Goal: Information Seeking & Learning: Learn about a topic

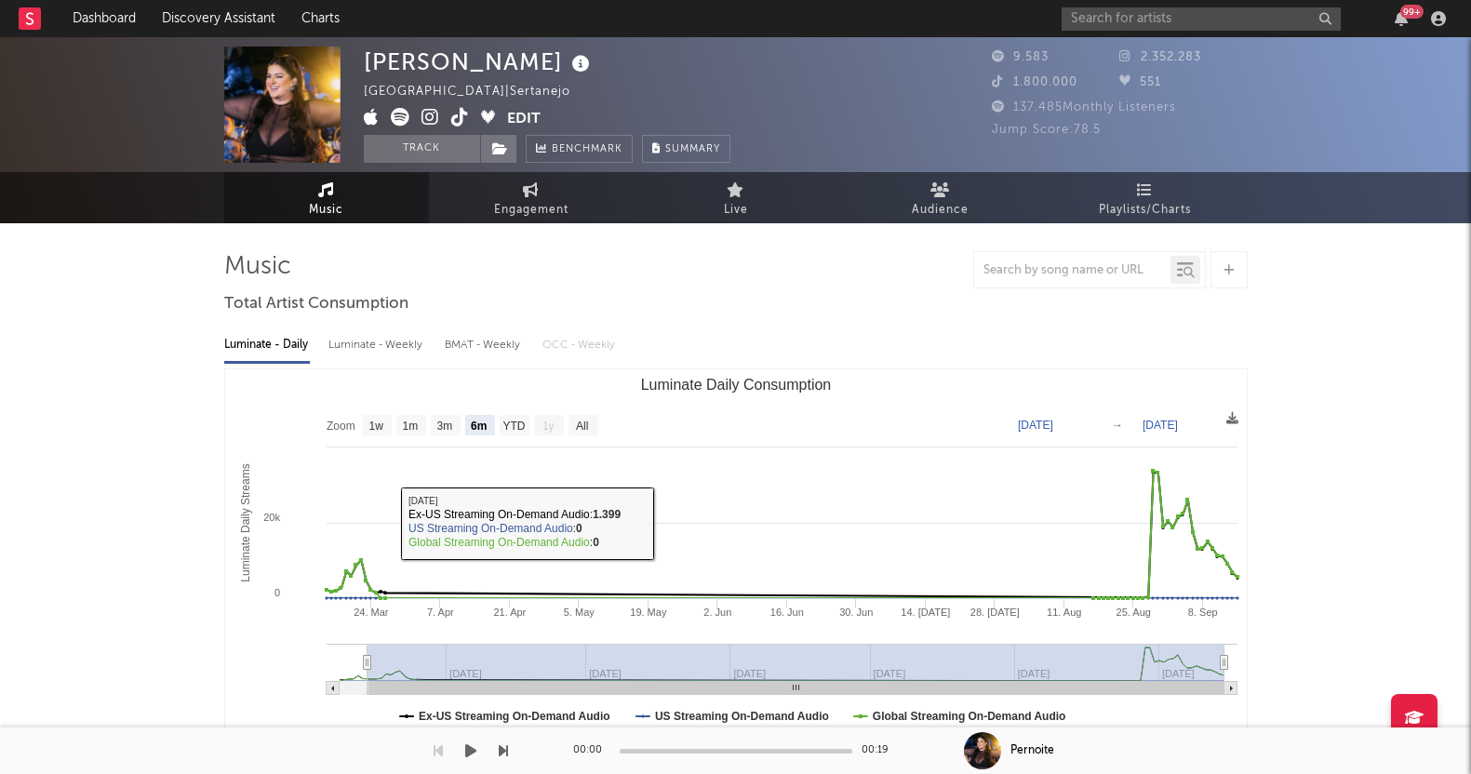
select select "6m"
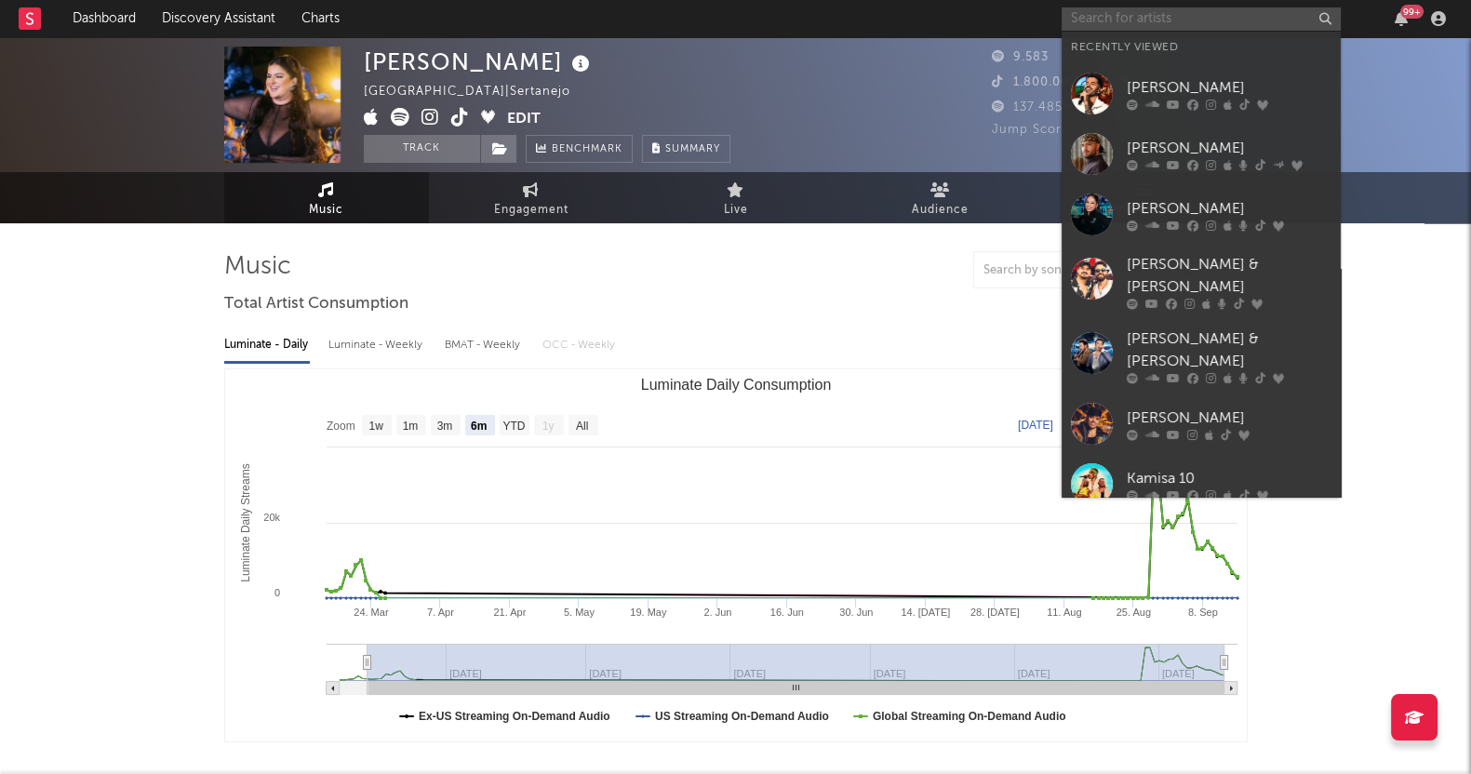
click at [1149, 25] on input "text" at bounding box center [1201, 18] width 279 height 23
click at [1162, 154] on div "[PERSON_NAME]" at bounding box center [1229, 148] width 205 height 22
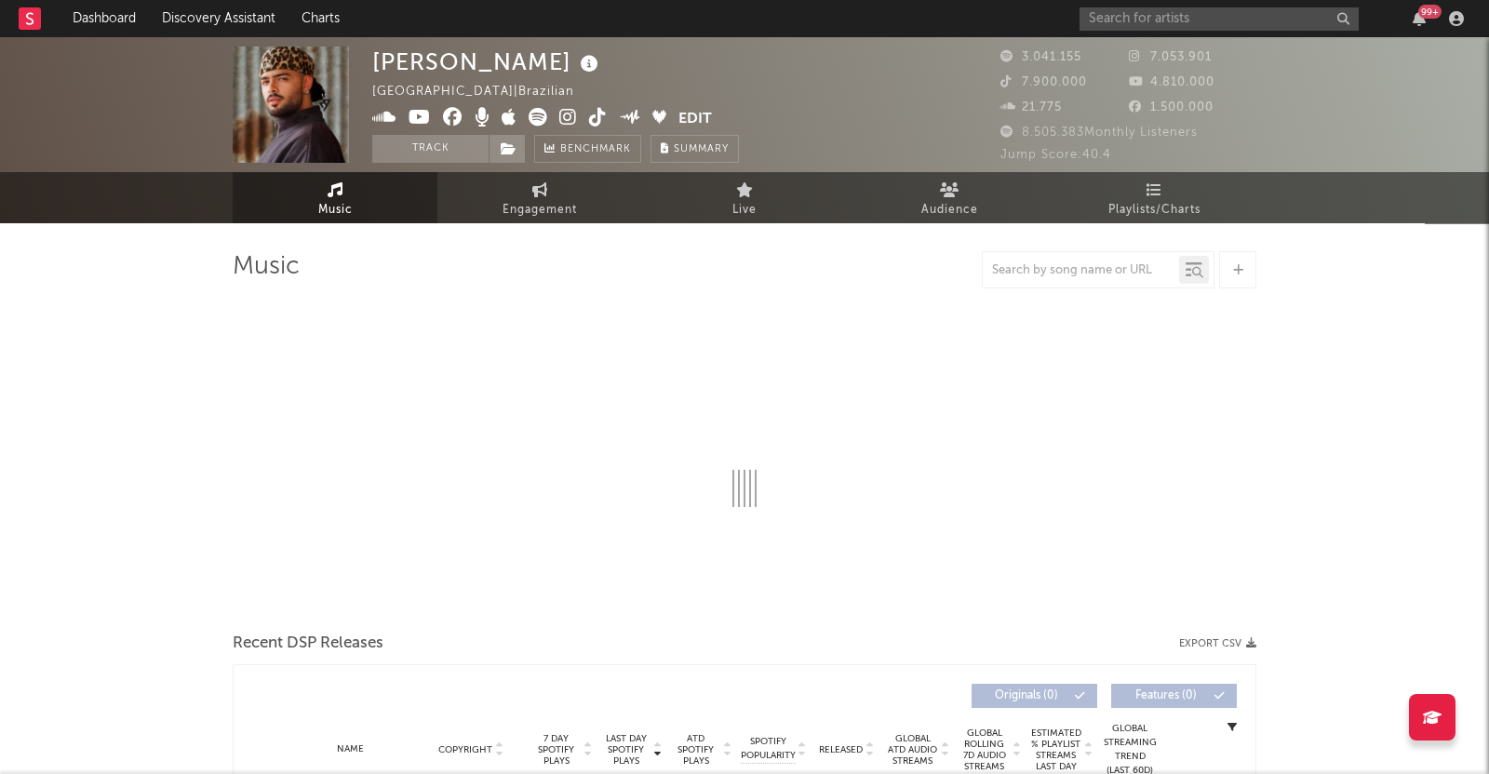
select select "6m"
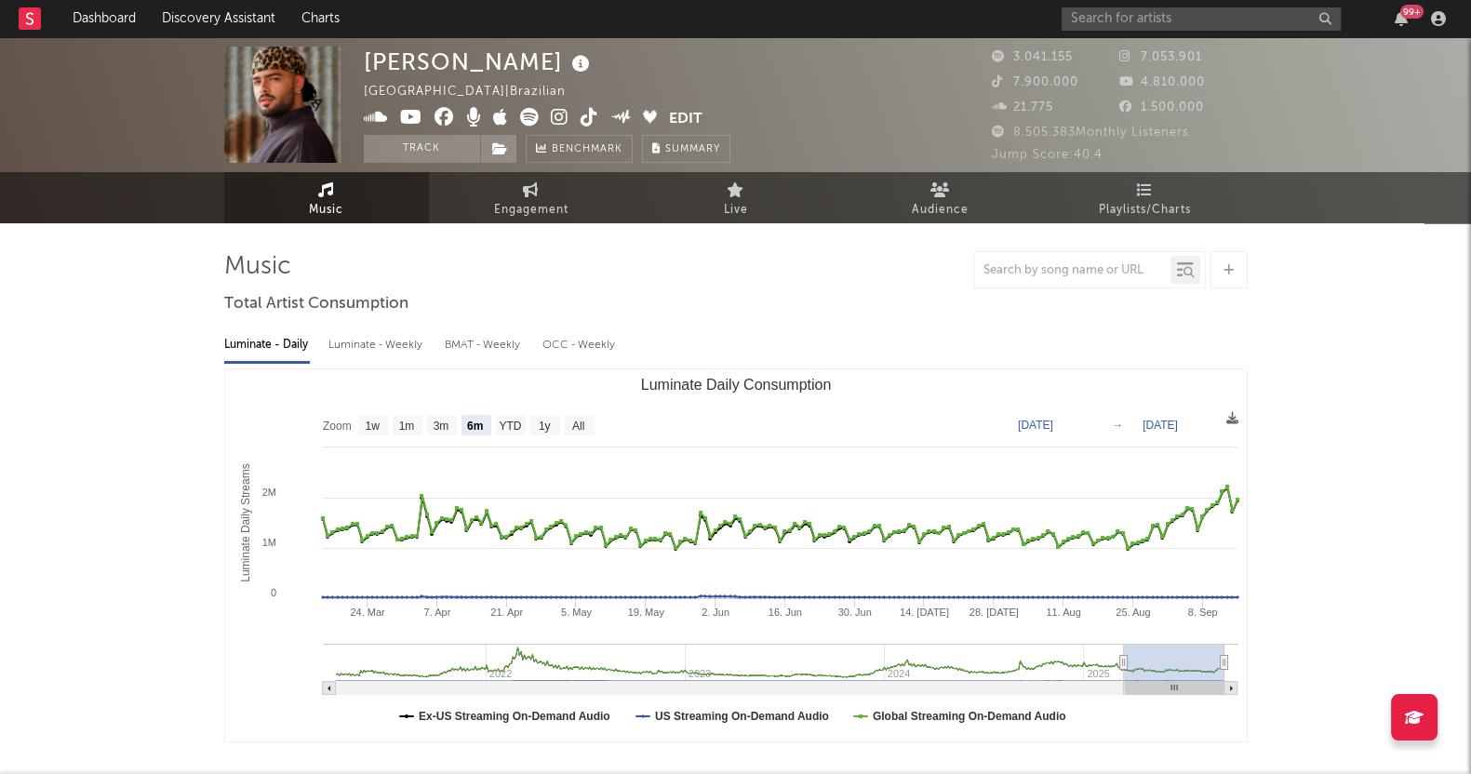
click at [1137, 196] on icon at bounding box center [1145, 189] width 16 height 15
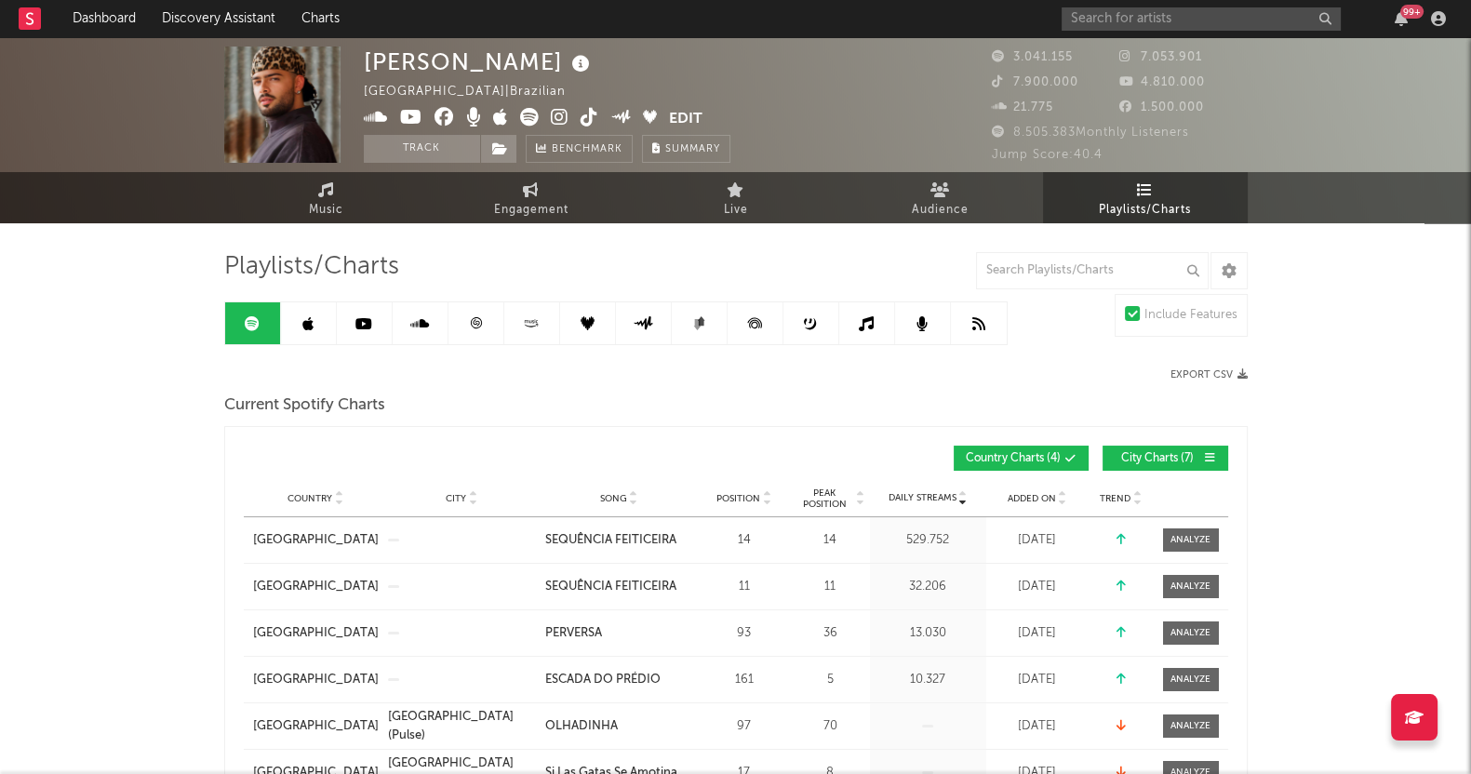
click at [298, 316] on link at bounding box center [309, 323] width 56 height 42
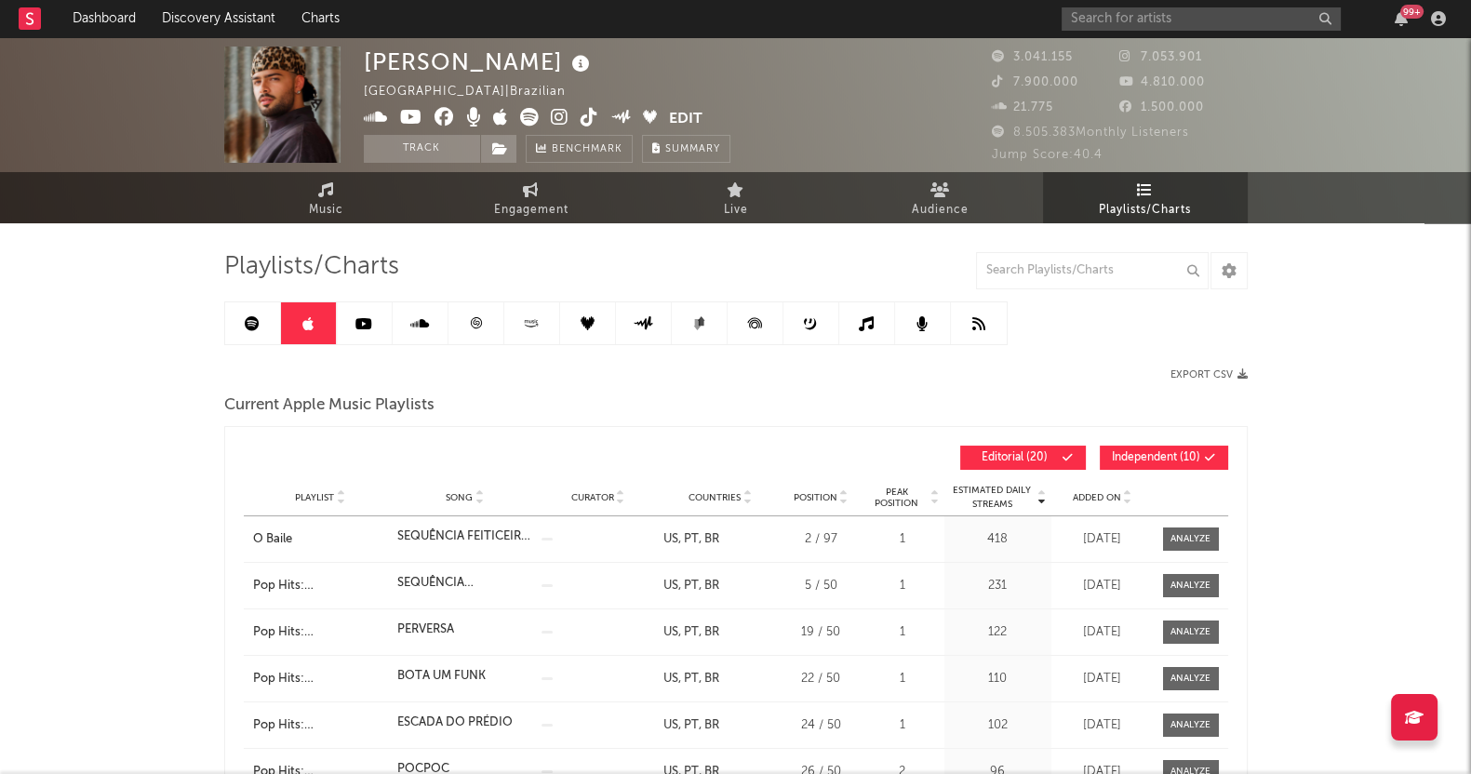
click at [363, 318] on icon at bounding box center [364, 323] width 17 height 15
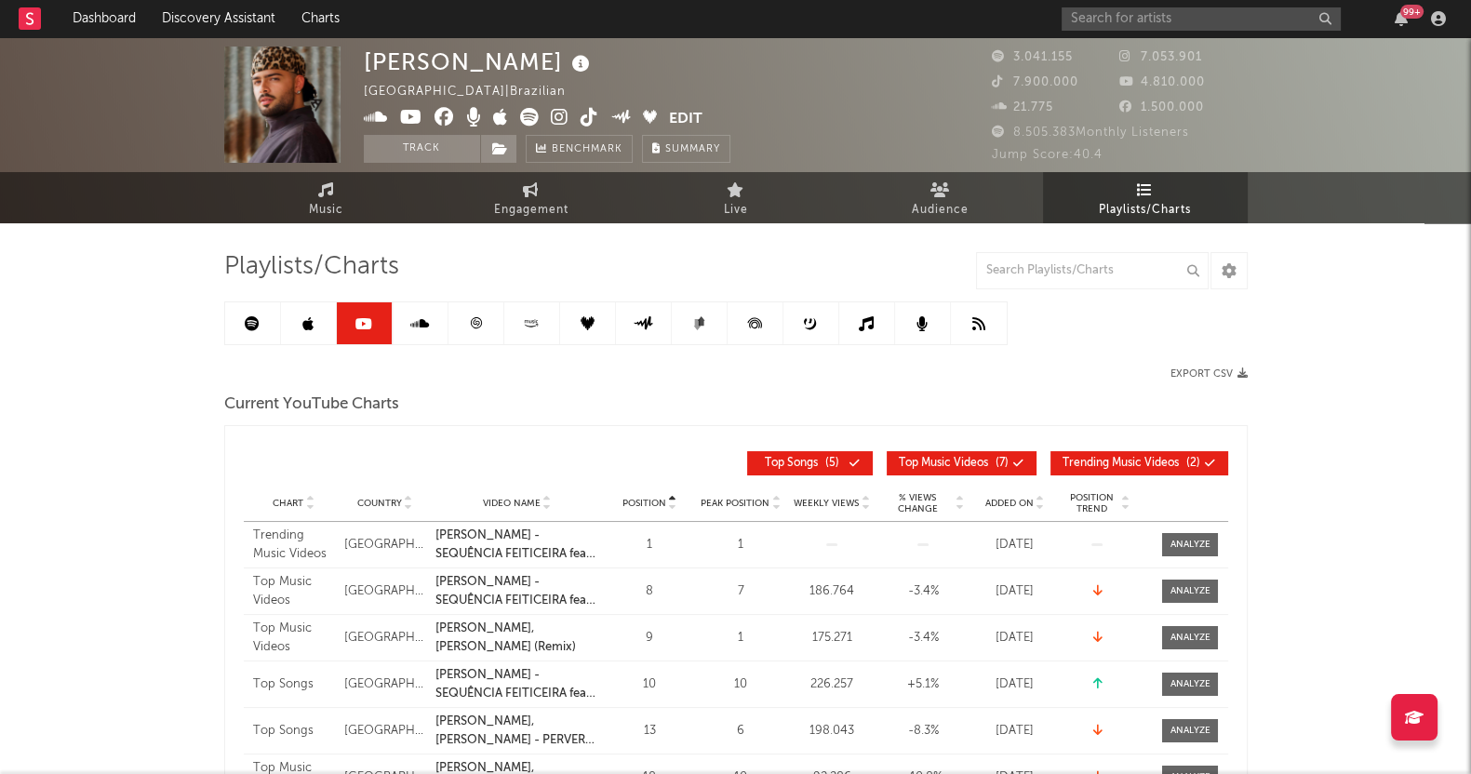
click at [388, 412] on span "Current YouTube Charts" at bounding box center [311, 405] width 175 height 22
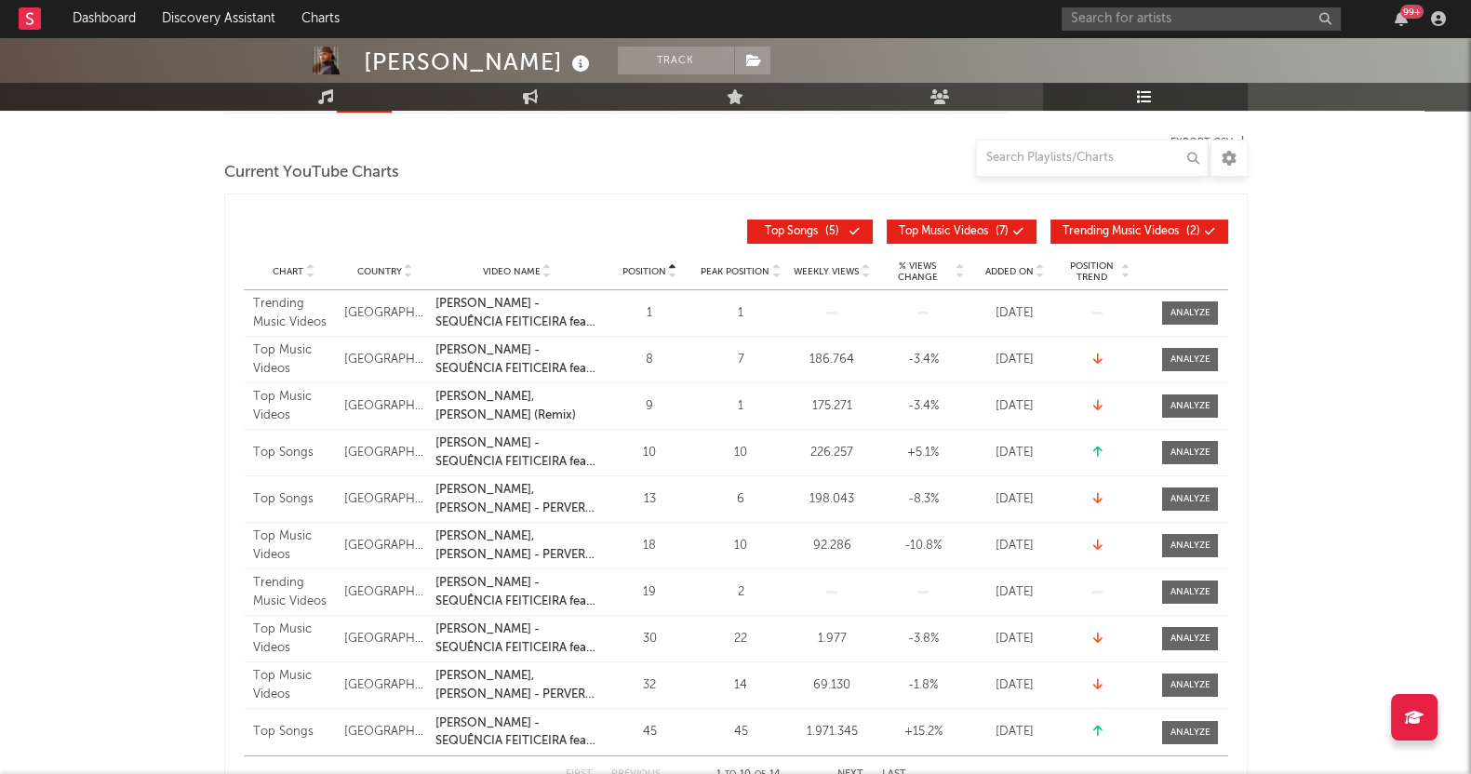
scroll to position [115, 0]
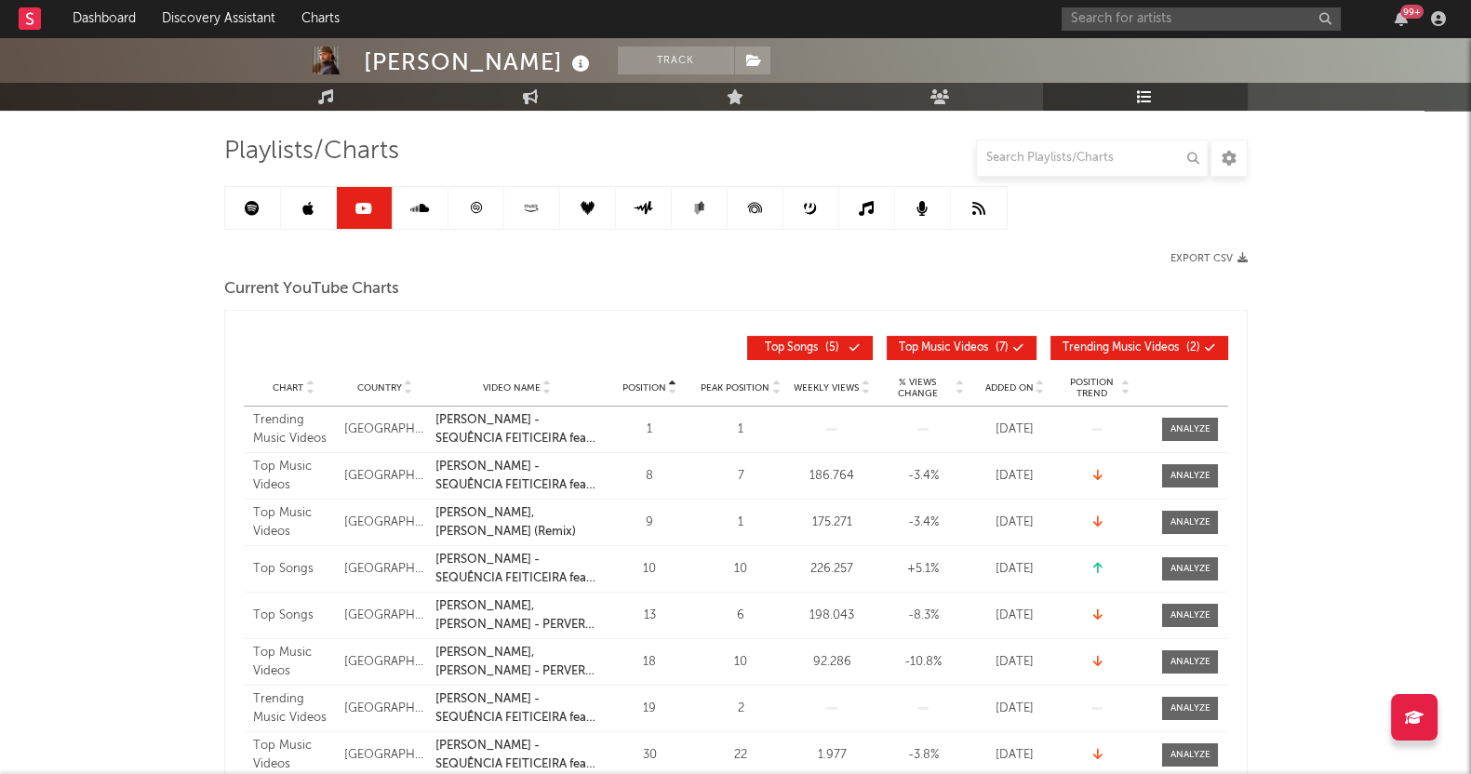
click at [1208, 521] on div at bounding box center [1191, 523] width 40 height 14
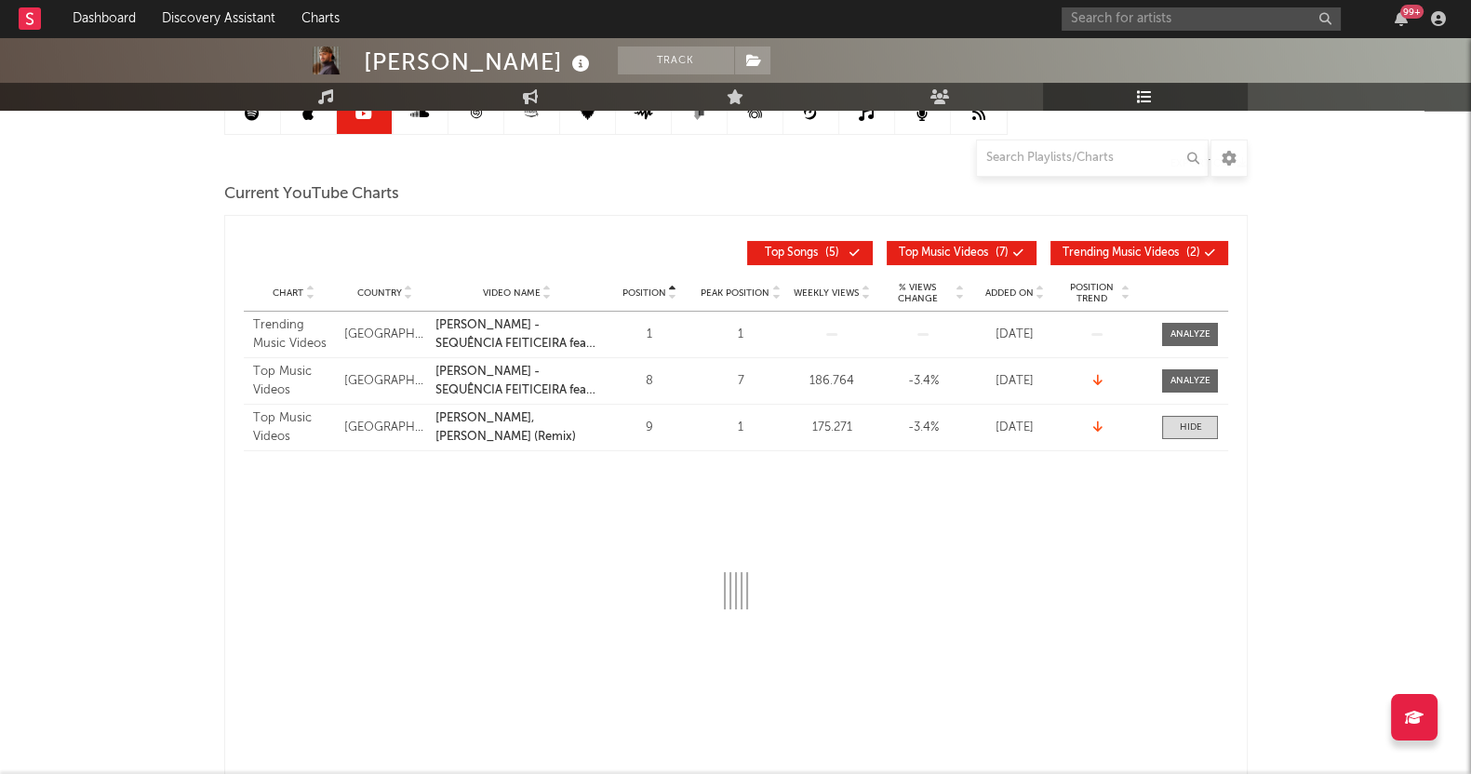
scroll to position [232, 0]
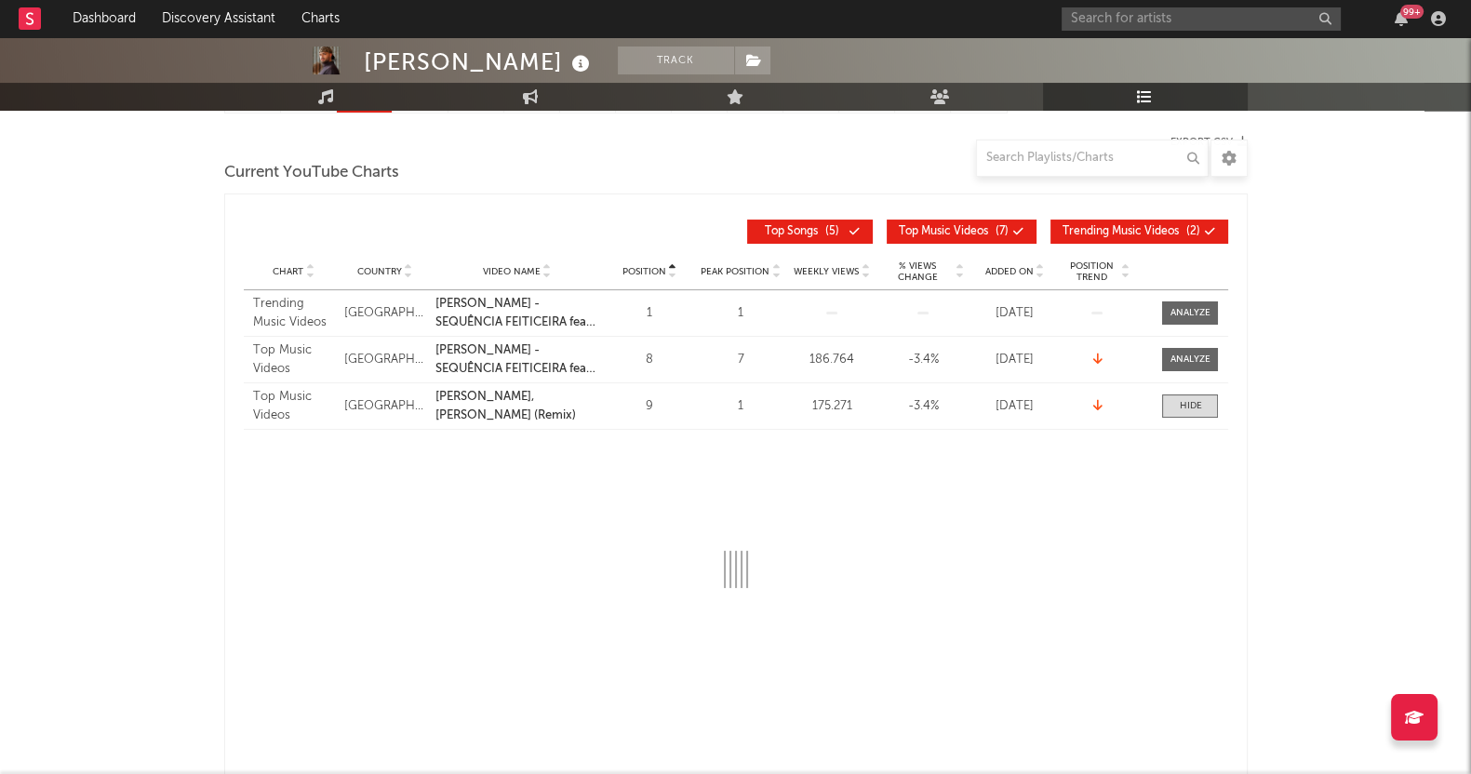
select select "6m"
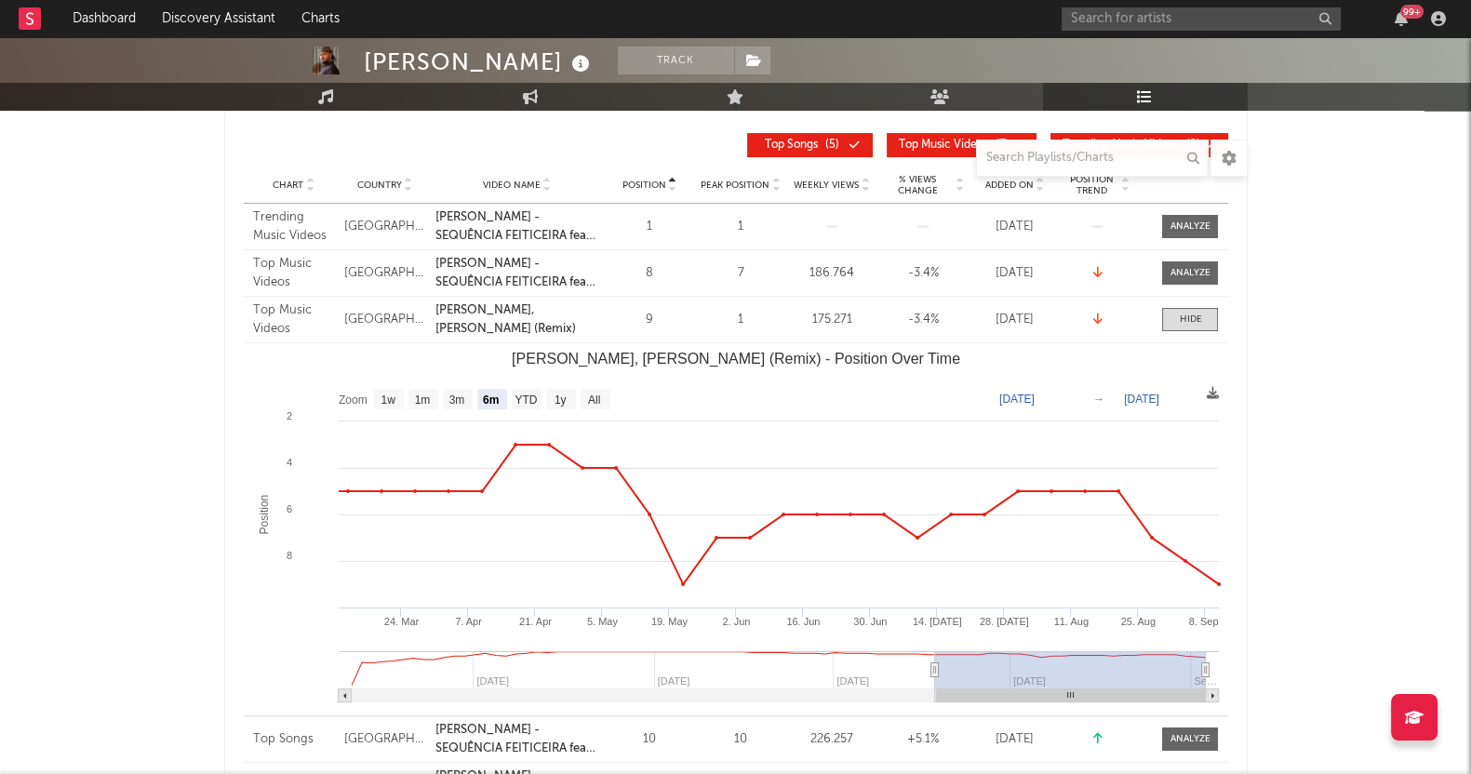
scroll to position [349, 0]
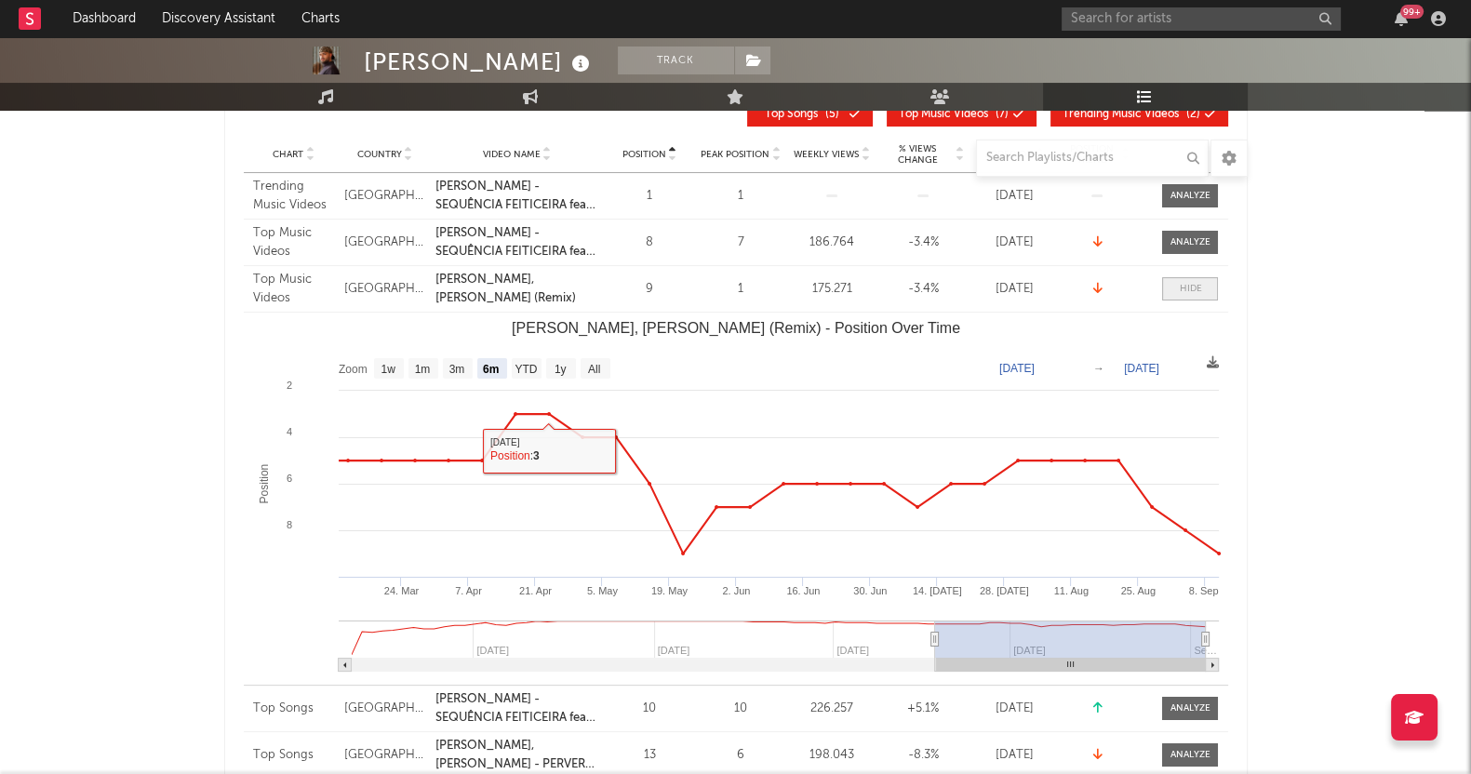
click at [1204, 290] on span at bounding box center [1190, 288] width 56 height 23
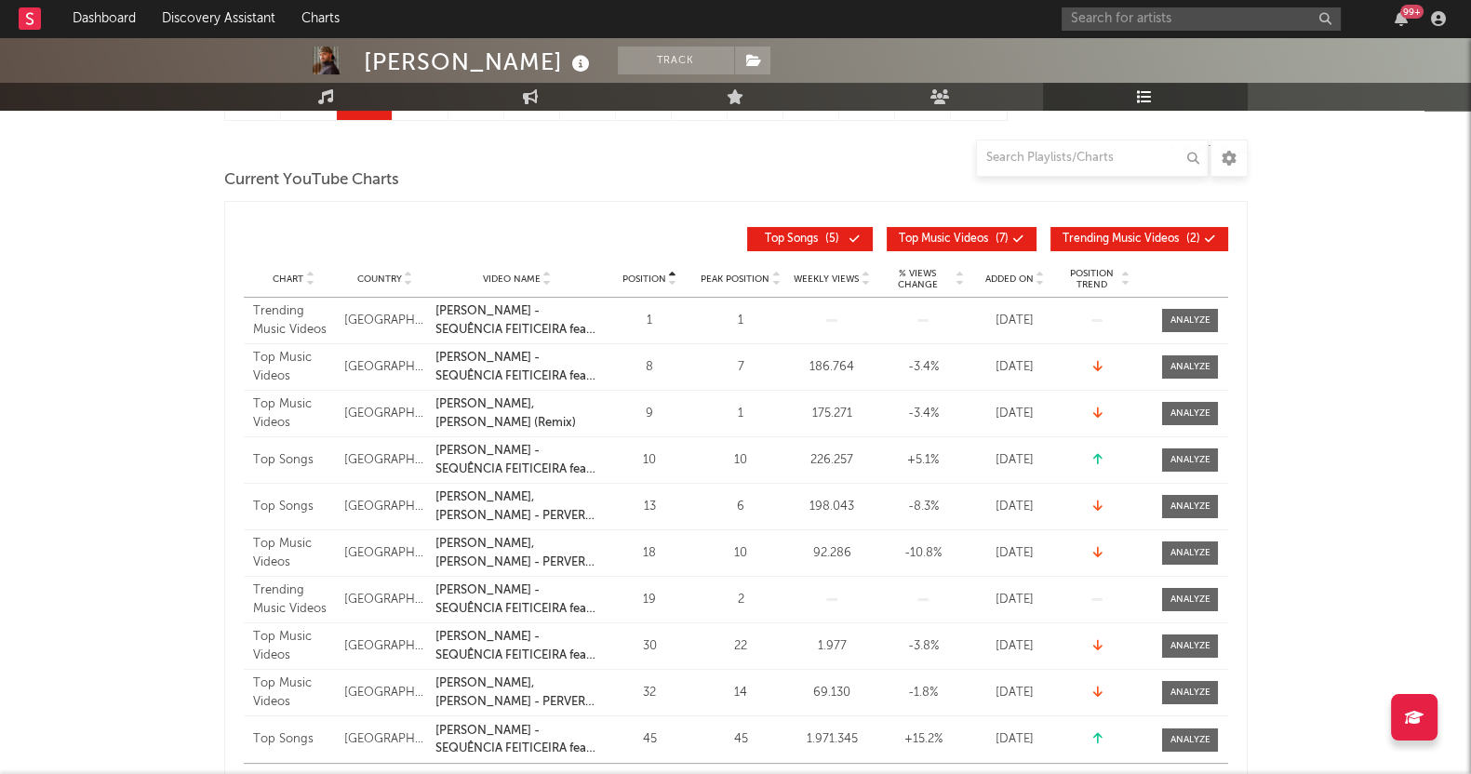
scroll to position [115, 0]
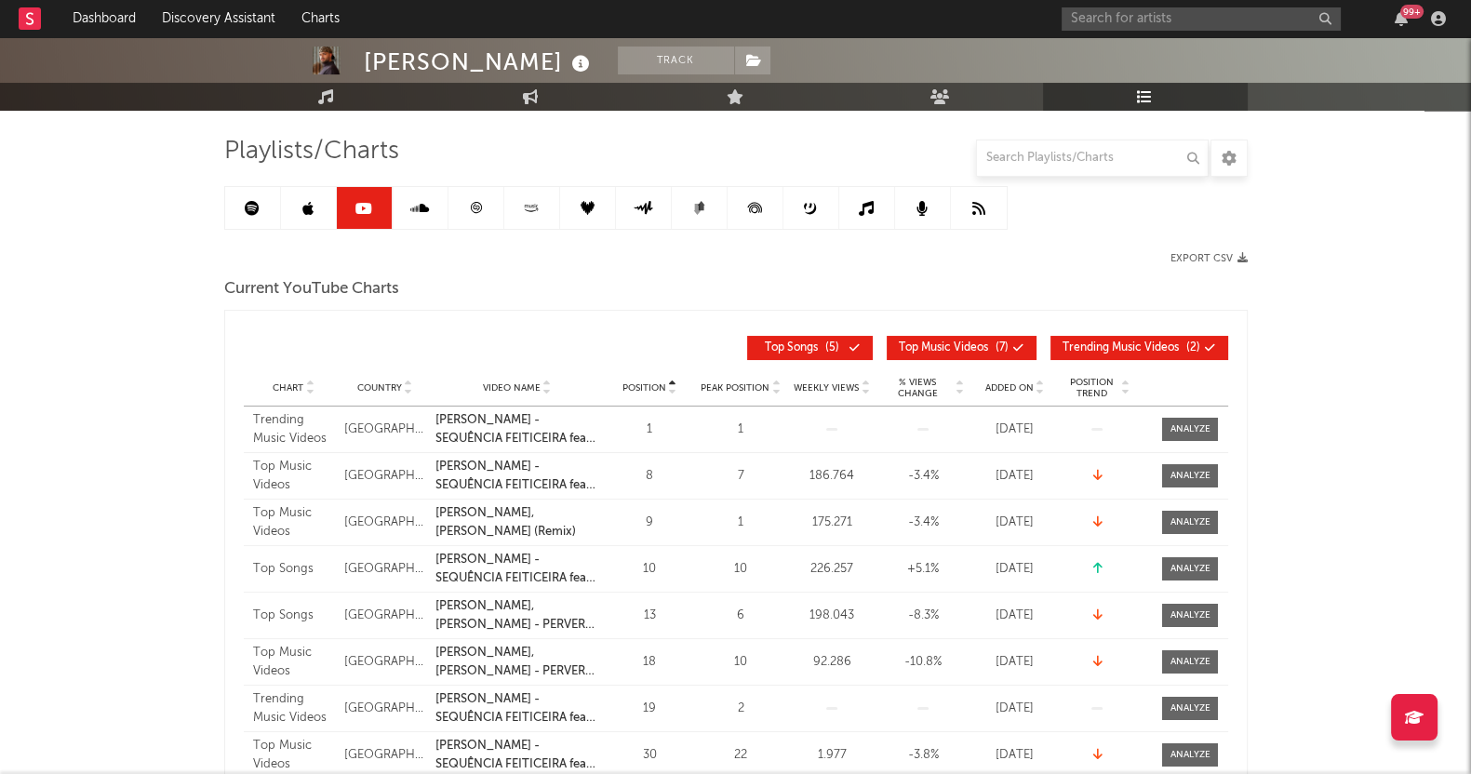
click at [1026, 381] on div "Added On" at bounding box center [1015, 388] width 82 height 14
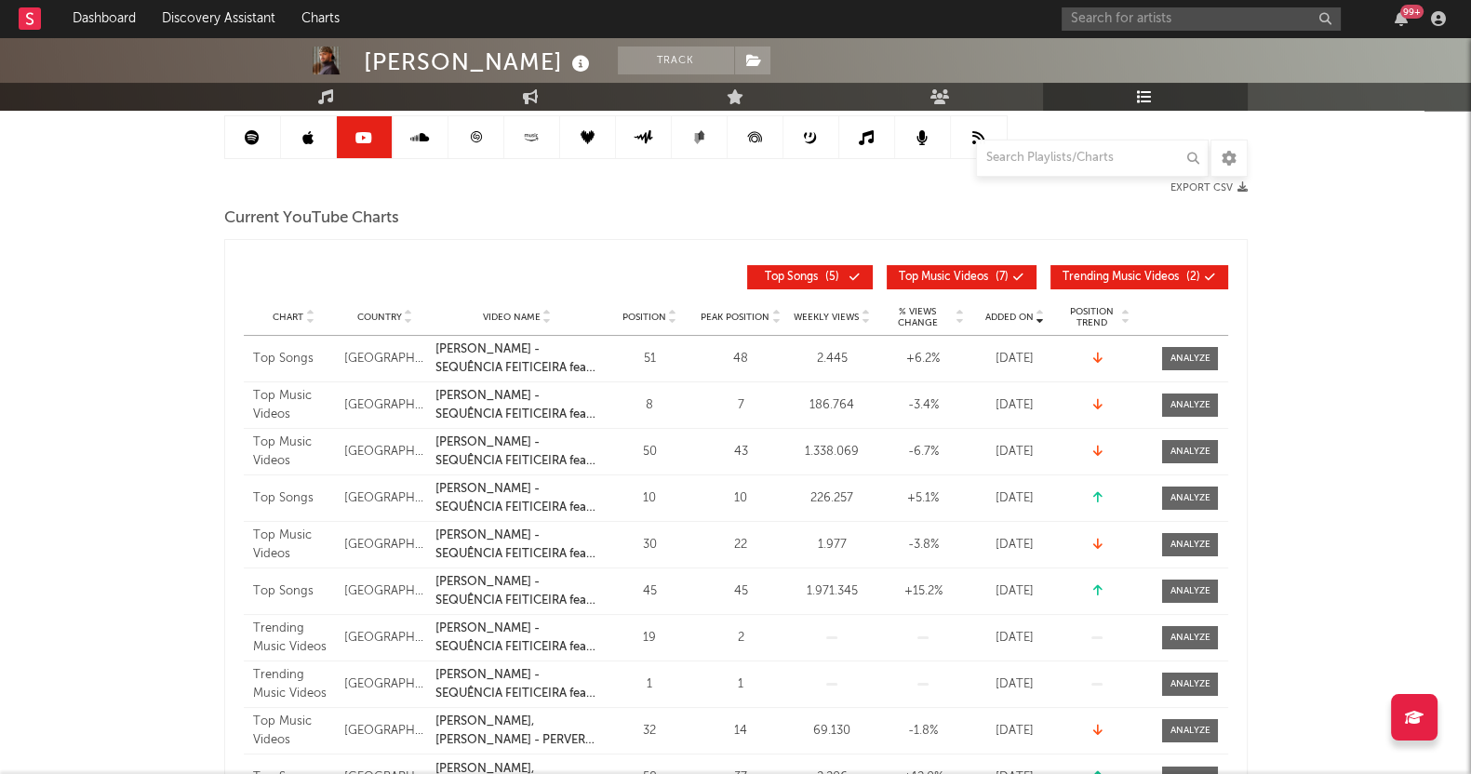
scroll to position [190, 0]
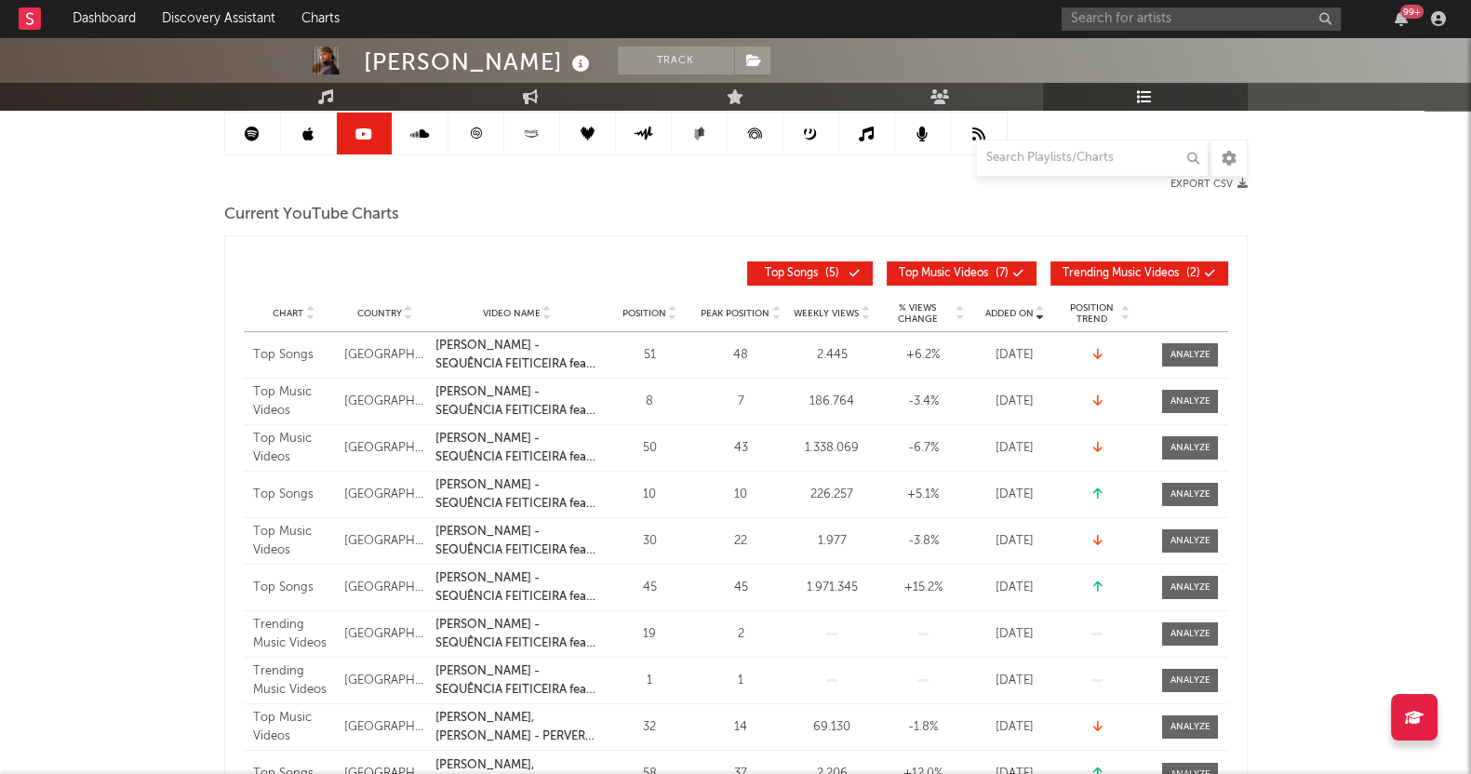
click at [2, 368] on div "[PERSON_NAME] Track [GEOGRAPHIC_DATA] | Brazilian Edit Track Benchmark Summary …" at bounding box center [735, 738] width 1471 height 1783
click at [1208, 343] on span at bounding box center [1190, 354] width 56 height 23
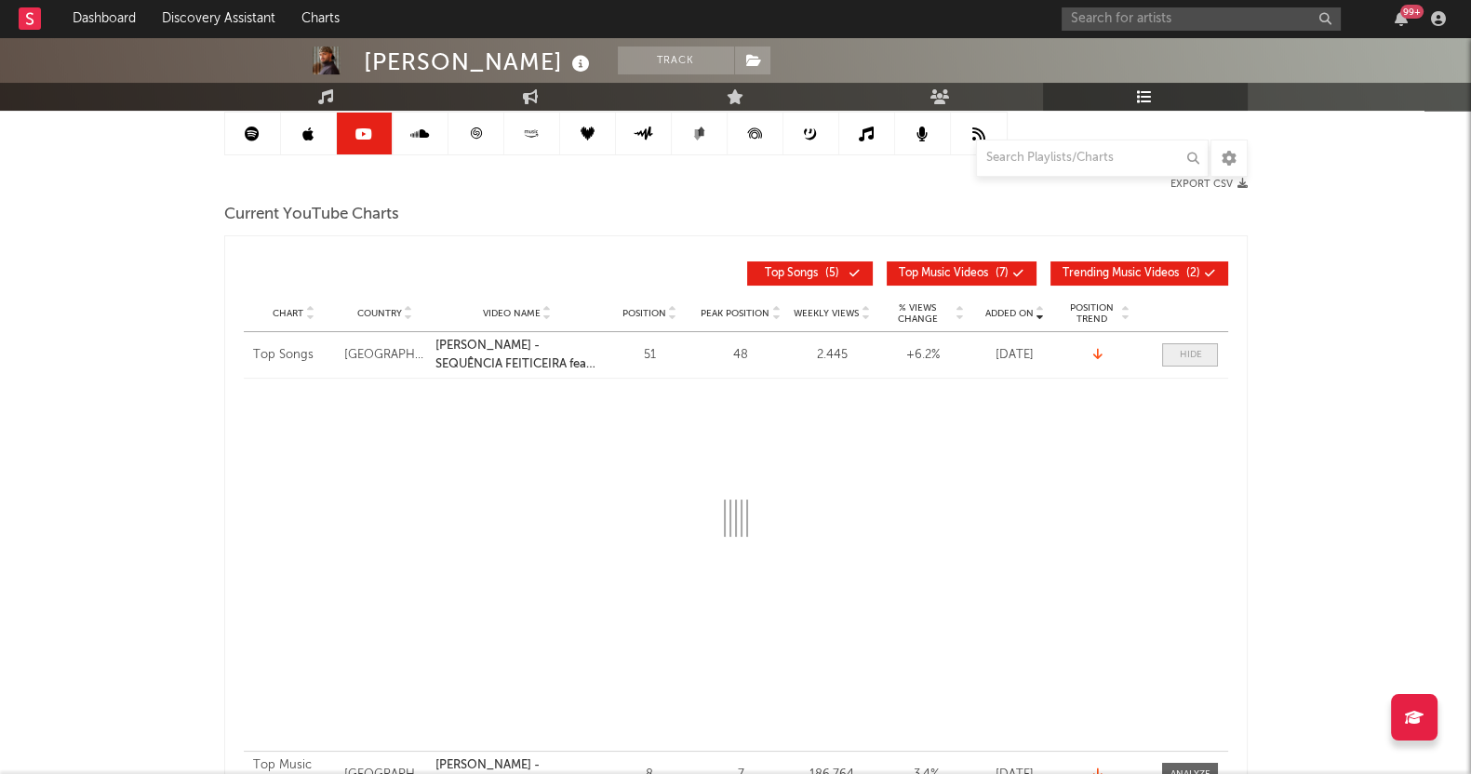
select select "1w"
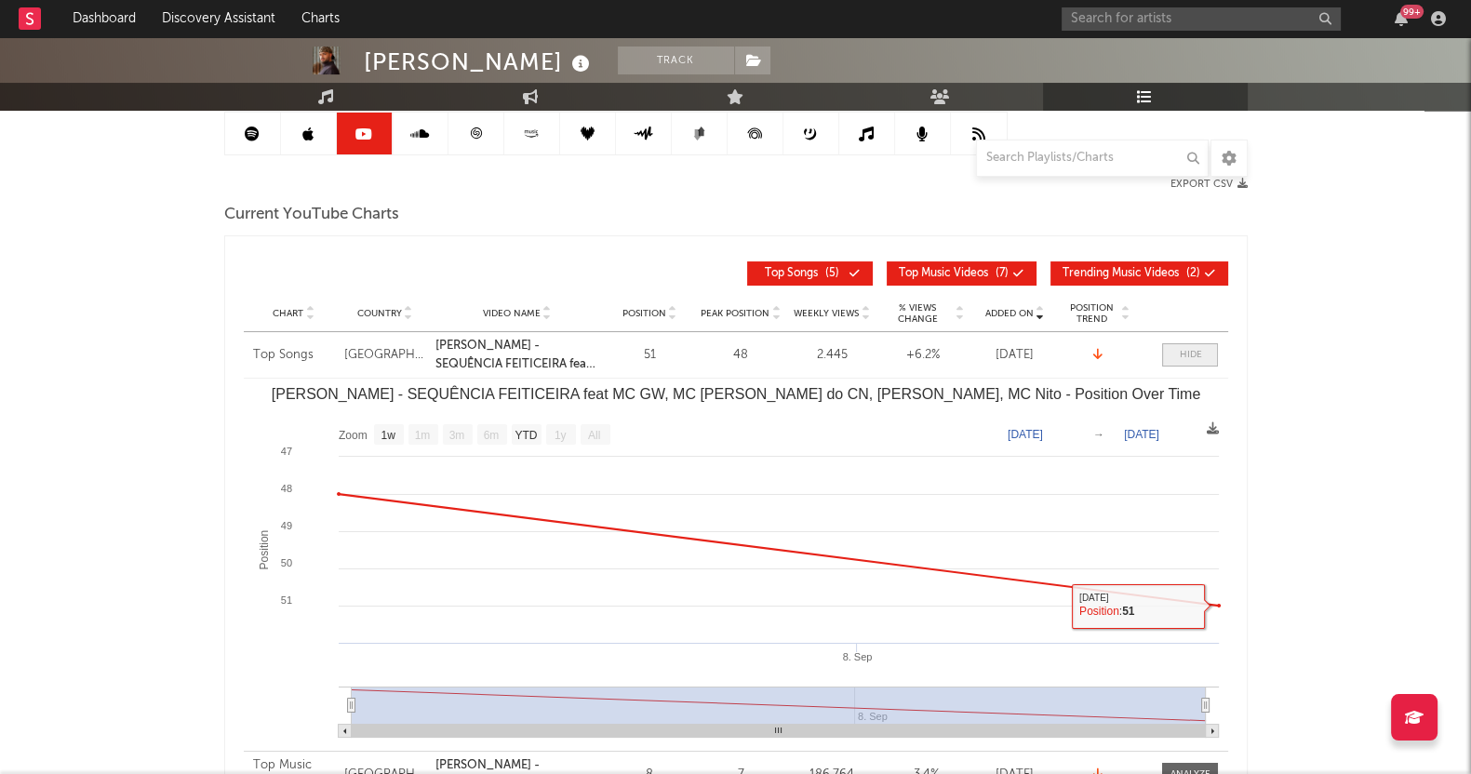
click at [1201, 344] on span at bounding box center [1190, 354] width 56 height 23
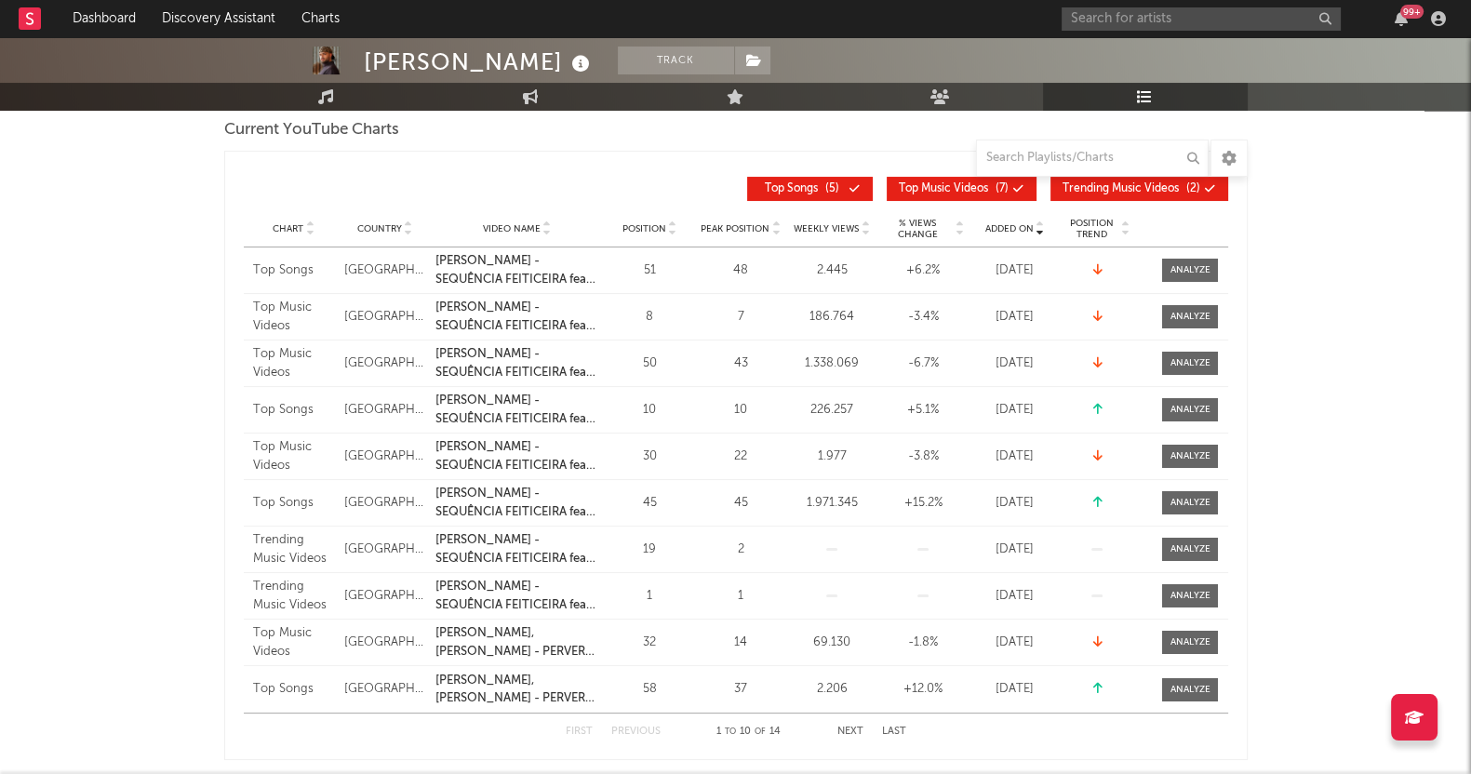
scroll to position [307, 0]
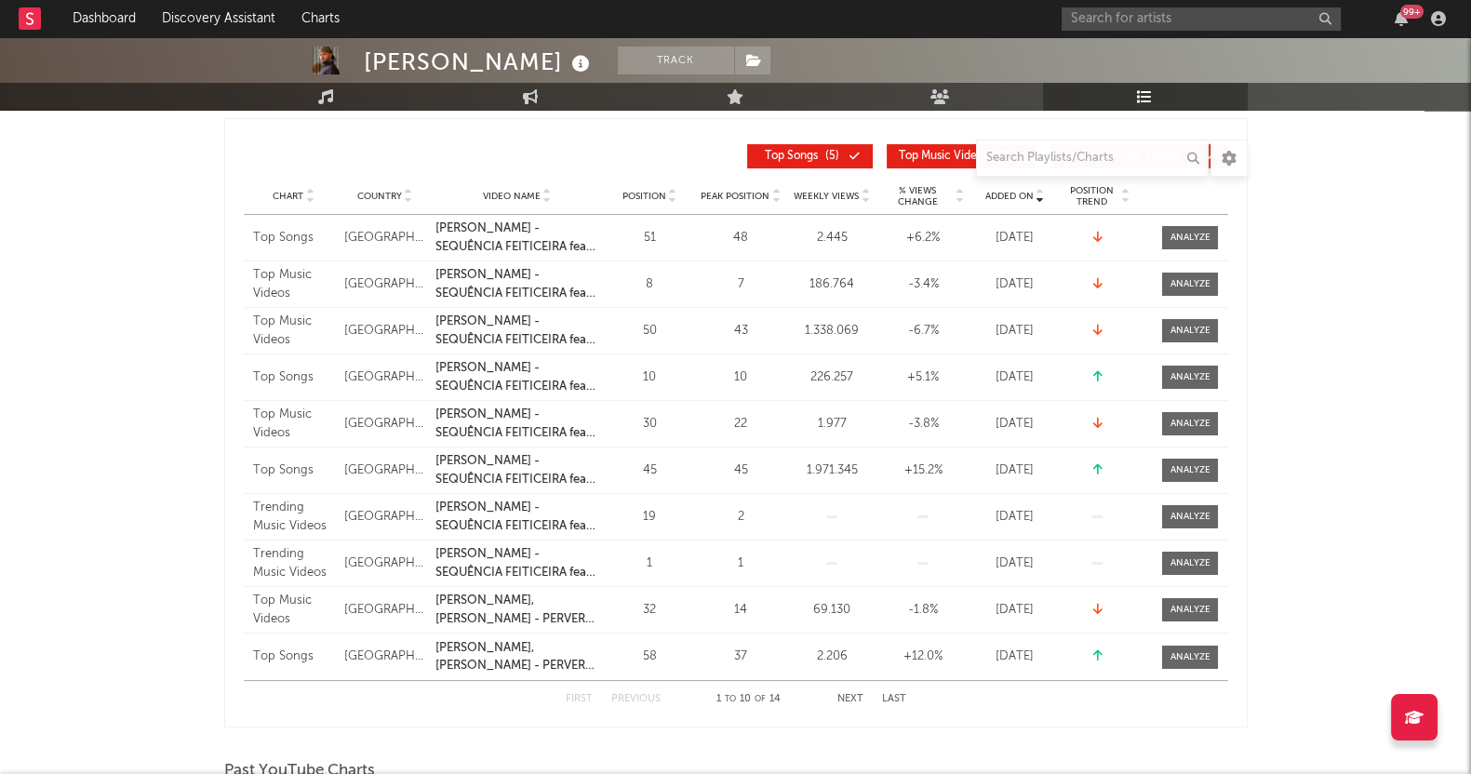
click at [70, 551] on div "[PERSON_NAME] Track [GEOGRAPHIC_DATA] | Brazilian Edit Track Benchmark Summary …" at bounding box center [735, 621] width 1471 height 1783
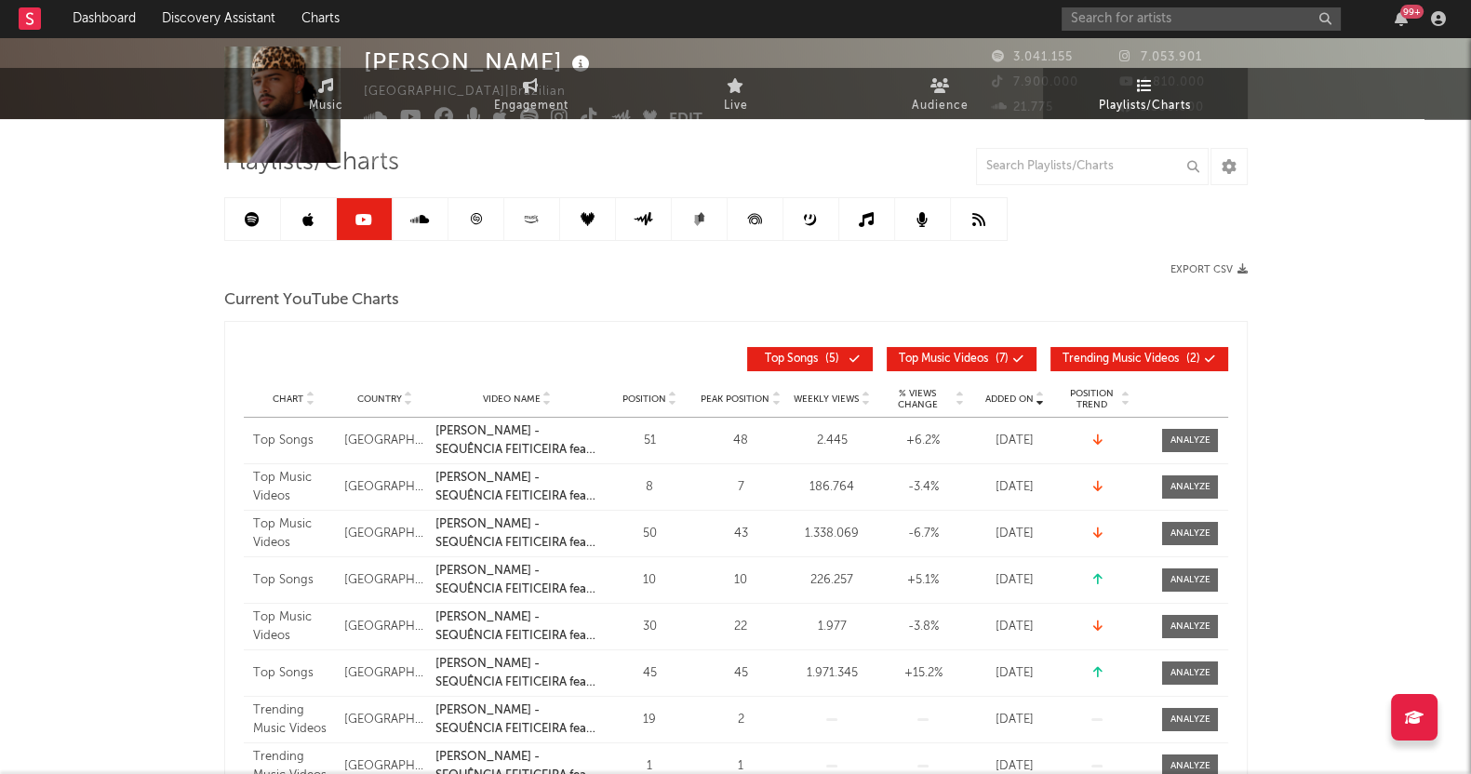
scroll to position [0, 0]
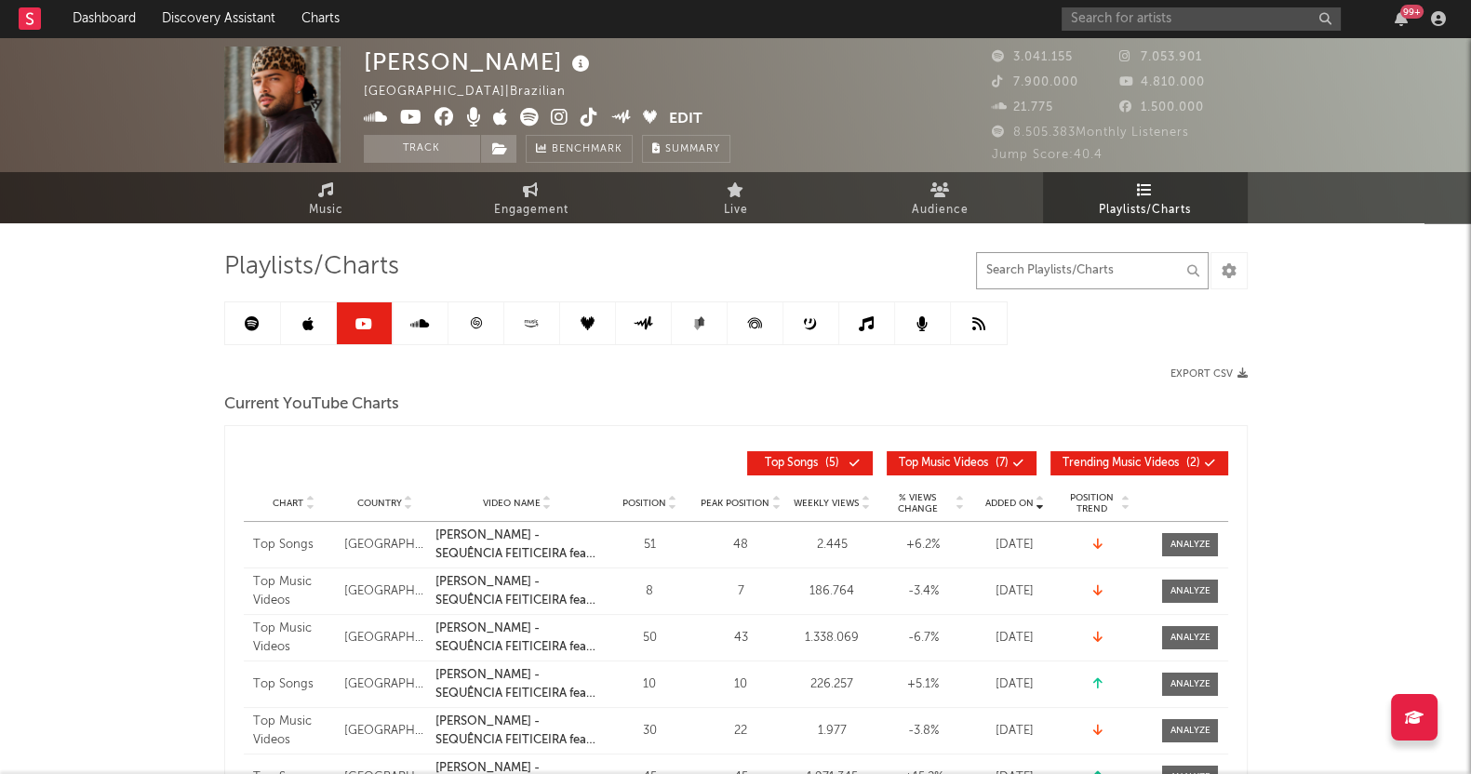
click at [1088, 276] on input "text" at bounding box center [1092, 270] width 233 height 37
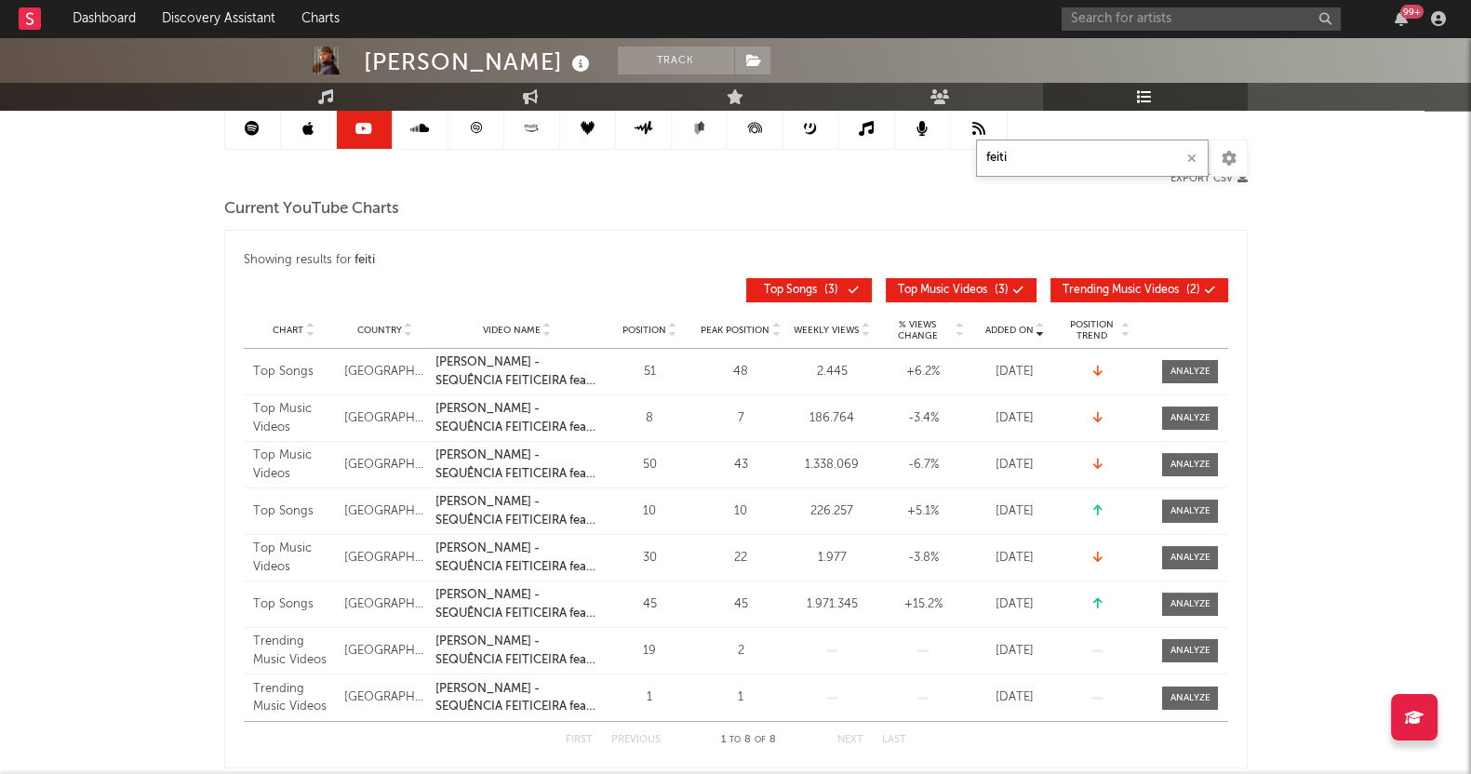
scroll to position [232, 0]
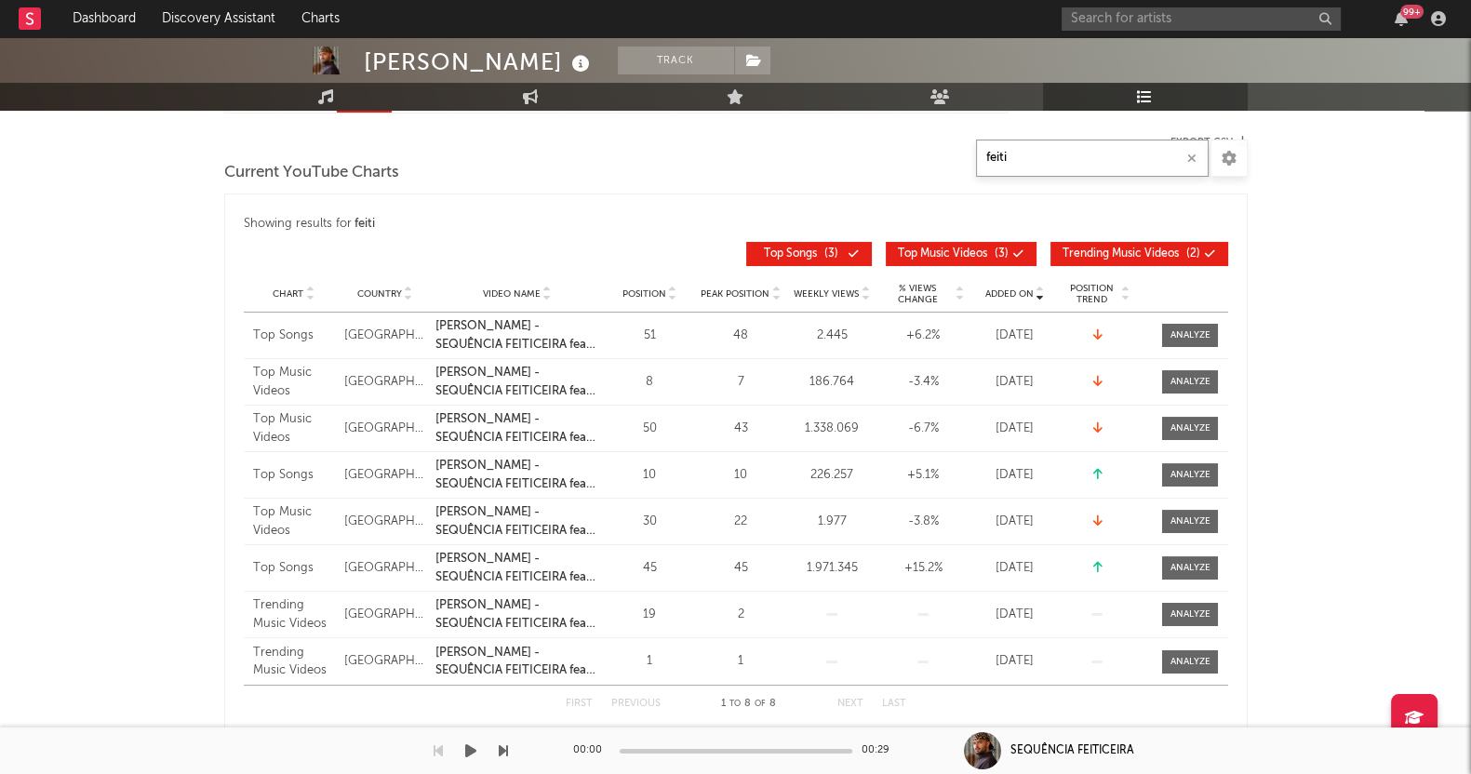
type input "feiti"
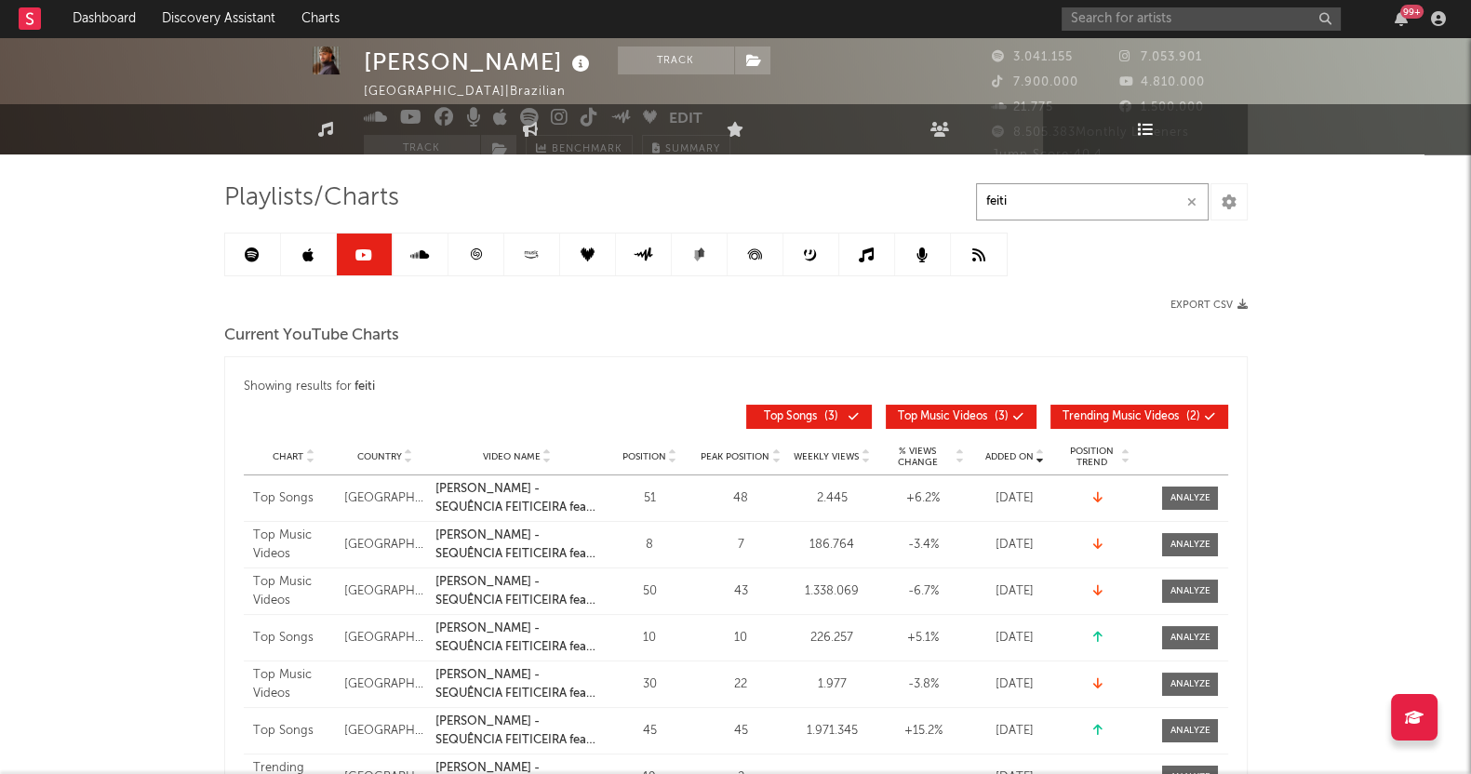
scroll to position [0, 0]
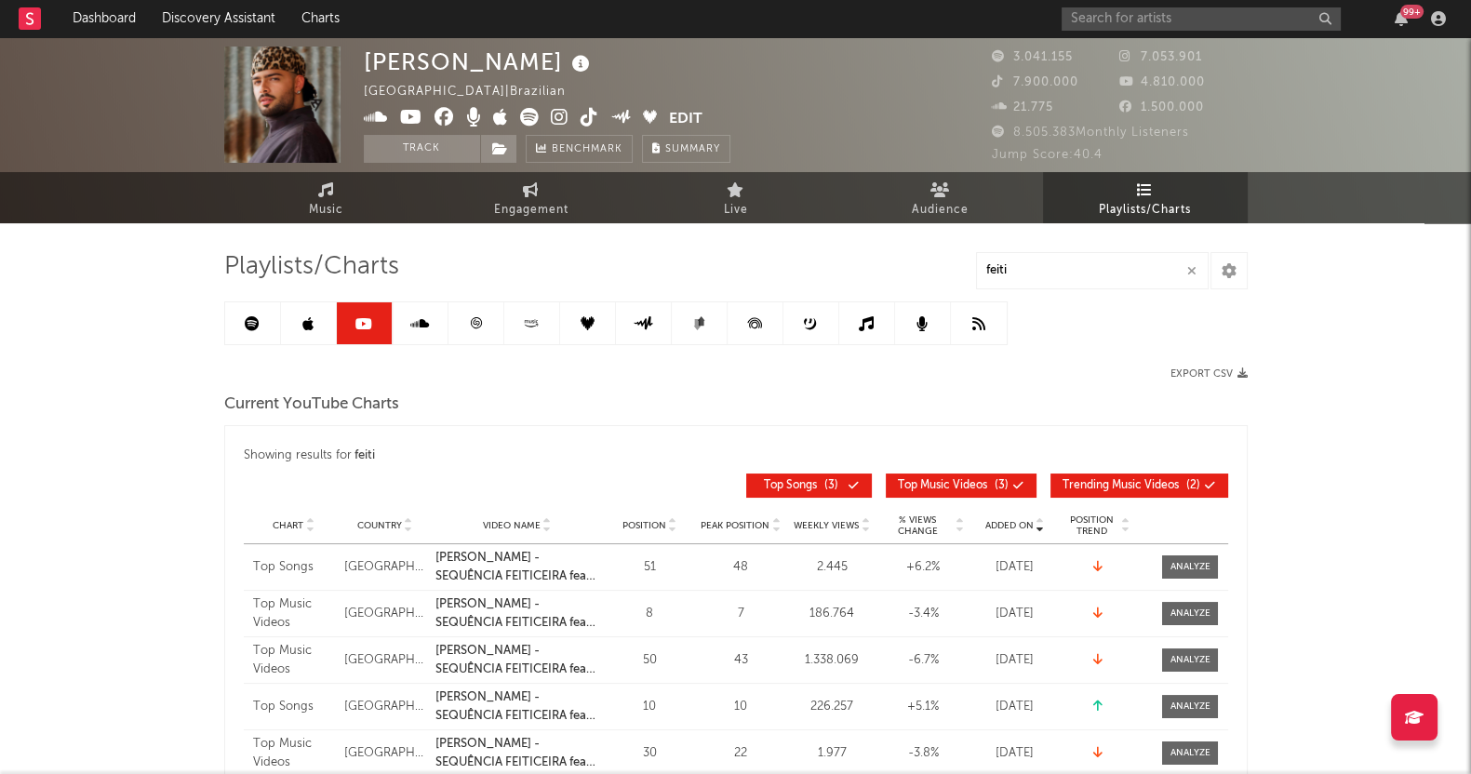
click at [409, 318] on link at bounding box center [421, 323] width 56 height 42
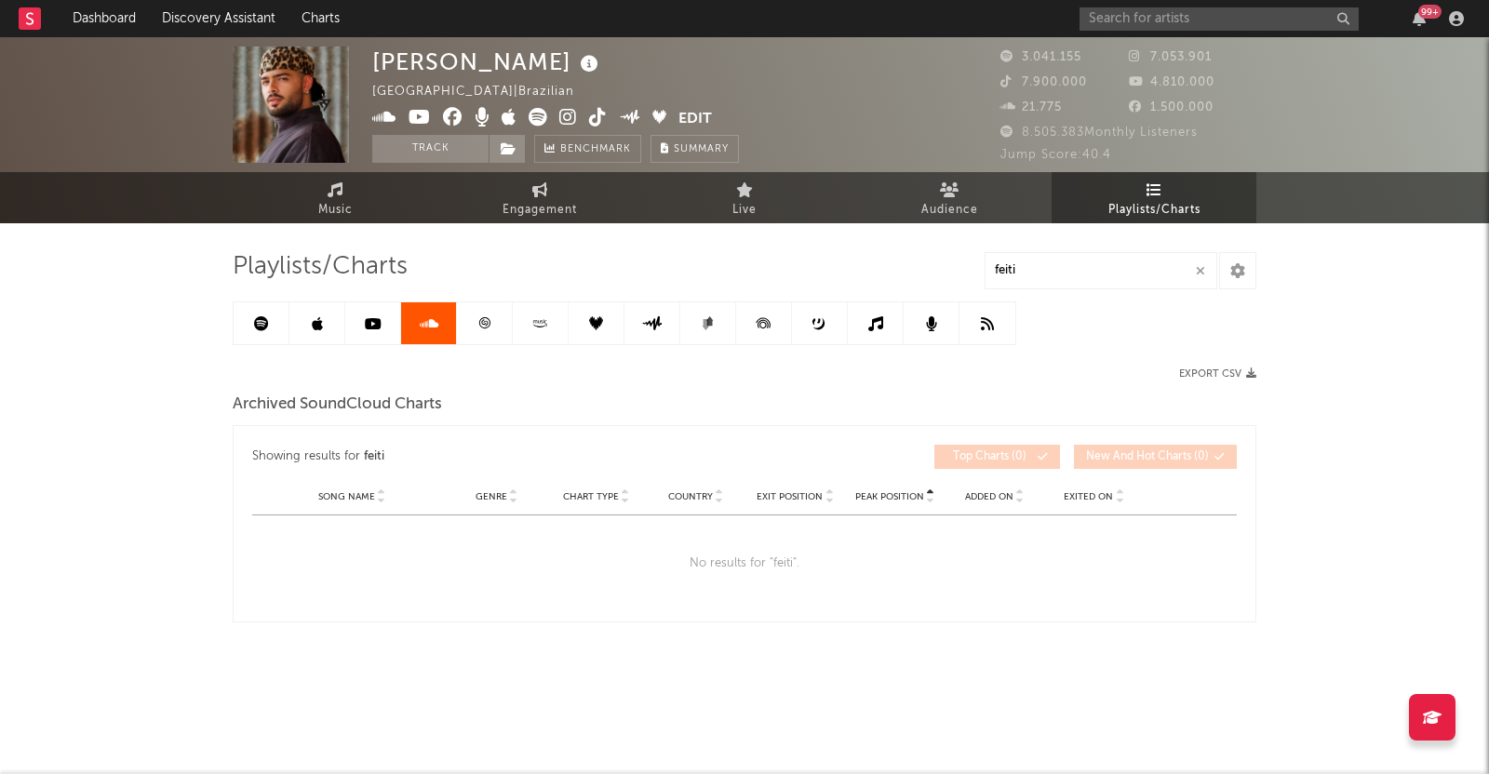
click at [470, 314] on link at bounding box center [485, 323] width 56 height 42
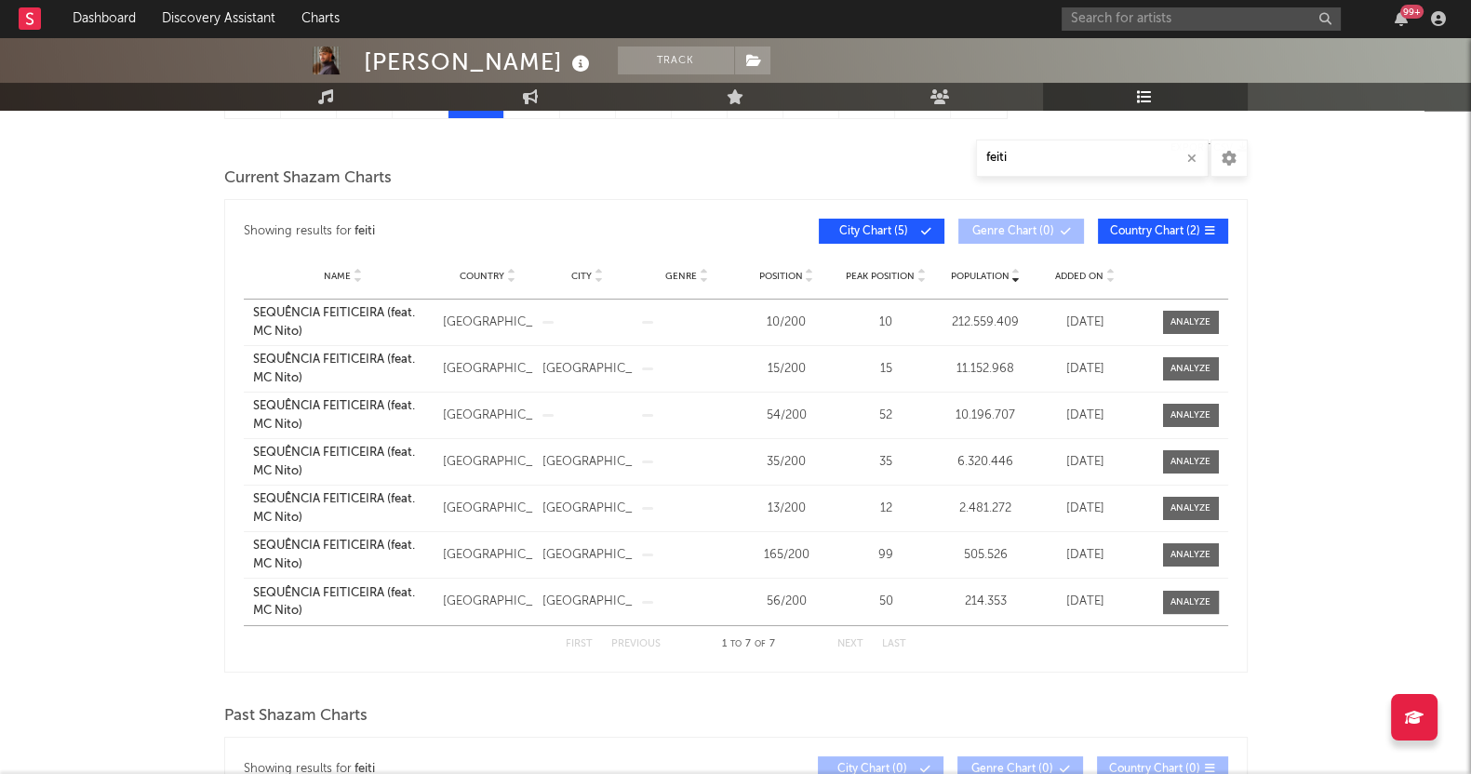
scroll to position [232, 0]
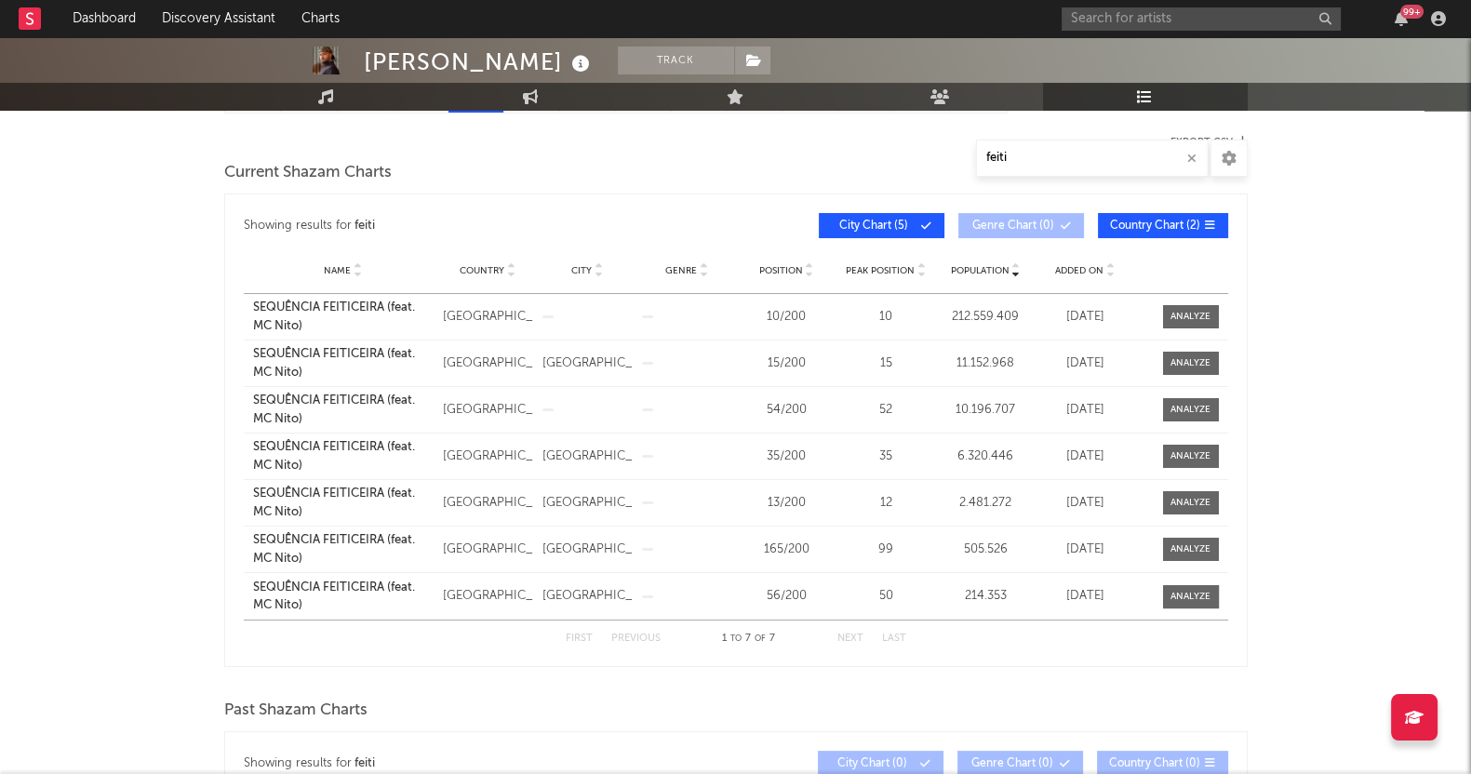
drag, startPoint x: 0, startPoint y: 342, endPoint x: 172, endPoint y: 364, distance: 173.5
click at [0, 344] on div "[PERSON_NAME] Track [GEOGRAPHIC_DATA] | Brazilian Edit Track Benchmark Summary …" at bounding box center [735, 427] width 1471 height 1245
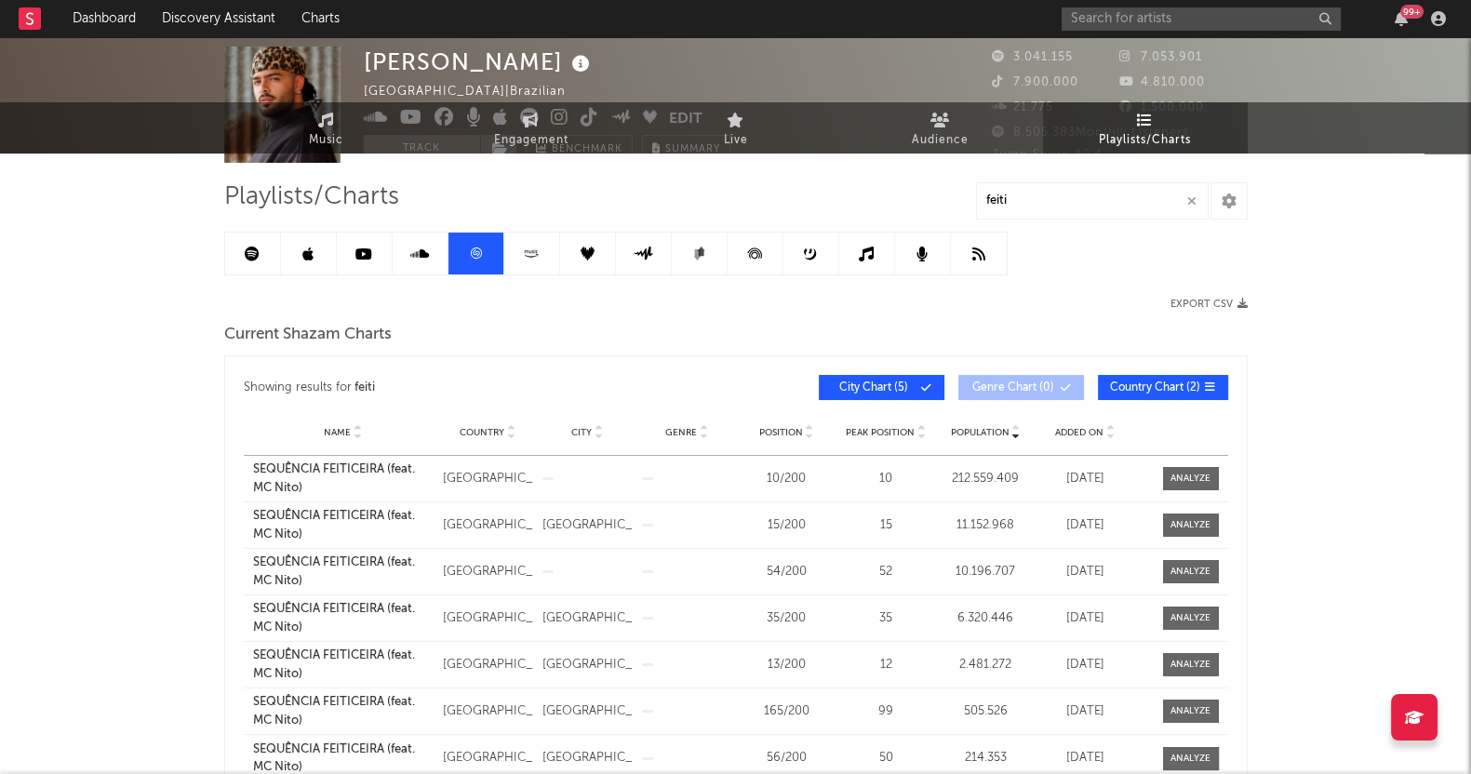
scroll to position [0, 0]
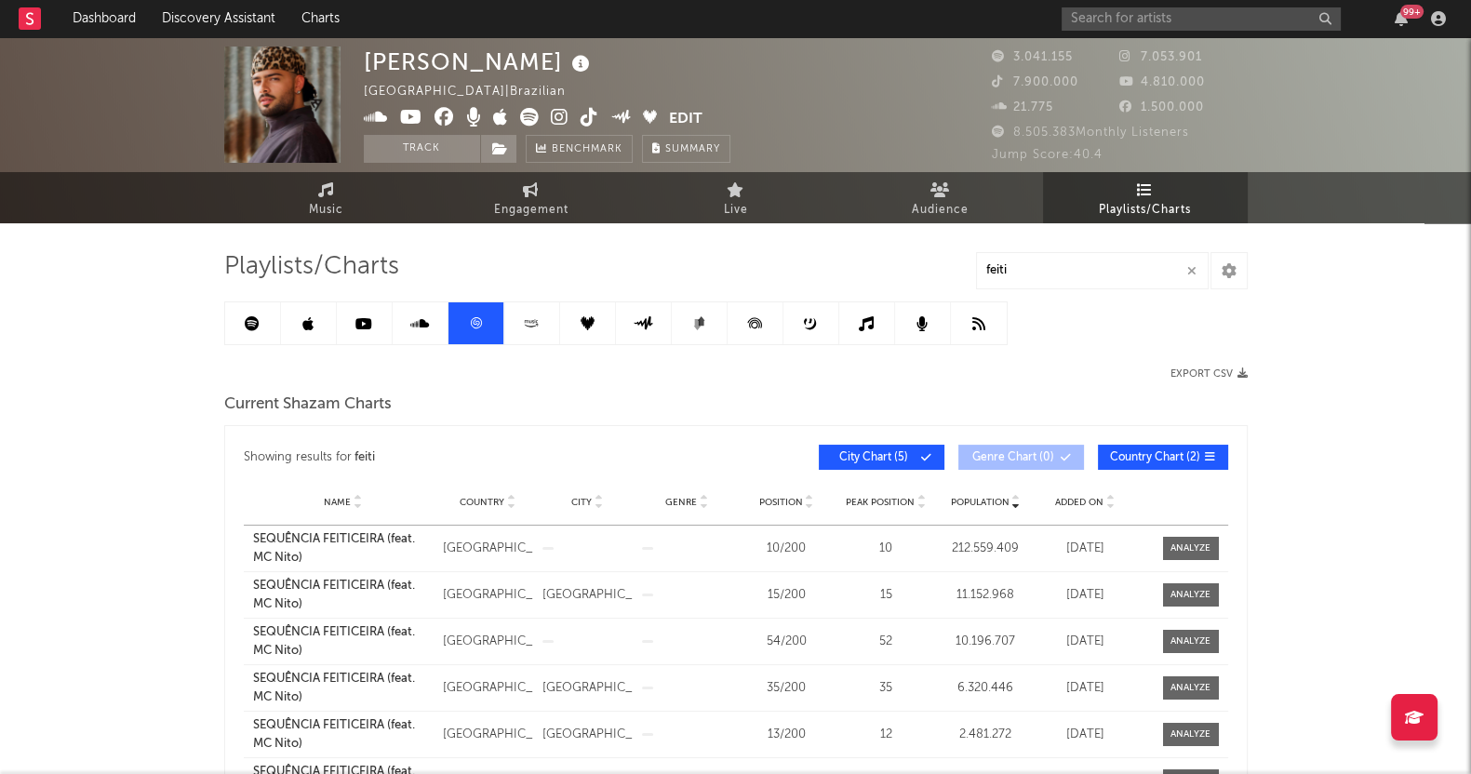
drag, startPoint x: 522, startPoint y: 309, endPoint x: 563, endPoint y: 321, distance: 42.7
click at [522, 308] on link at bounding box center [532, 323] width 56 height 42
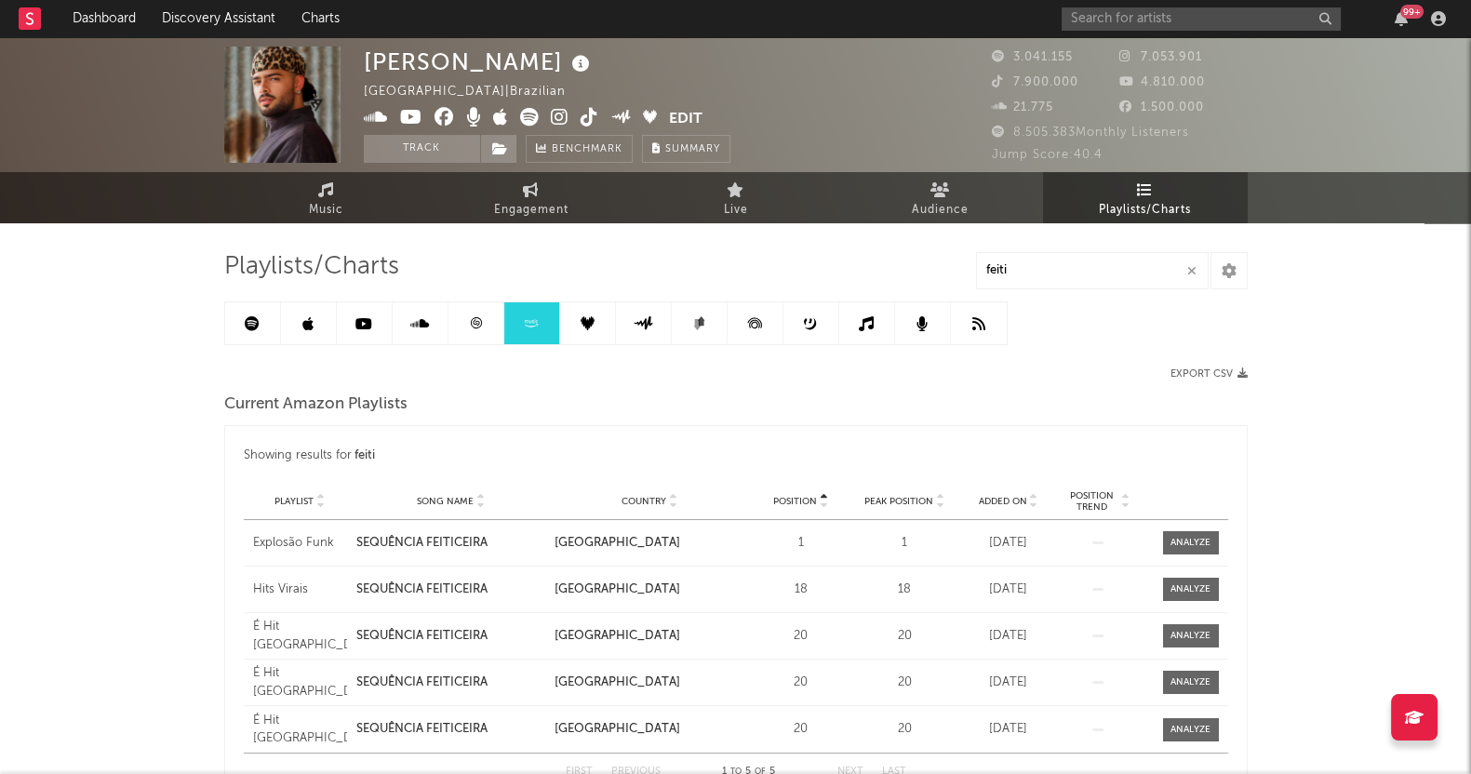
click at [568, 316] on link at bounding box center [588, 323] width 56 height 42
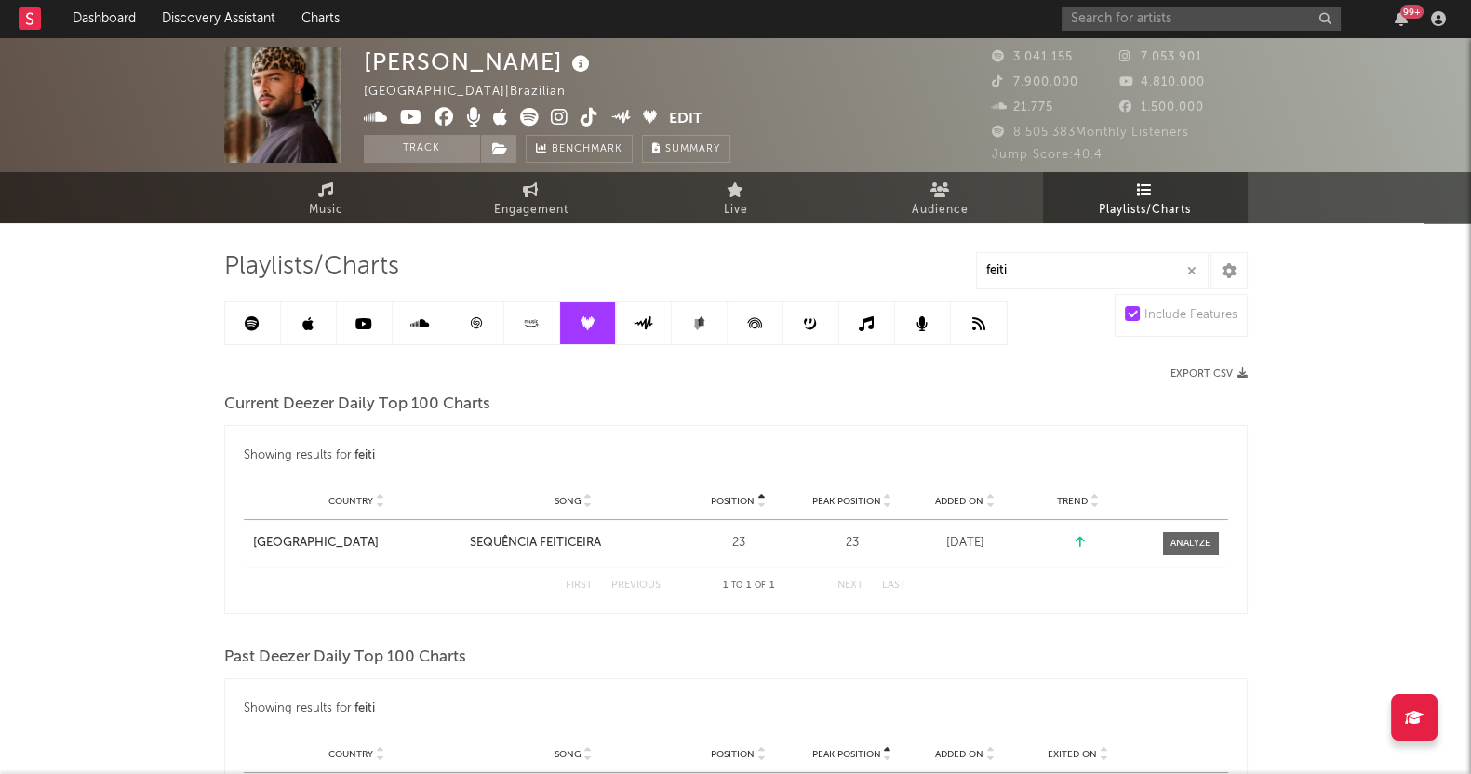
click at [633, 329] on icon at bounding box center [643, 323] width 21 height 14
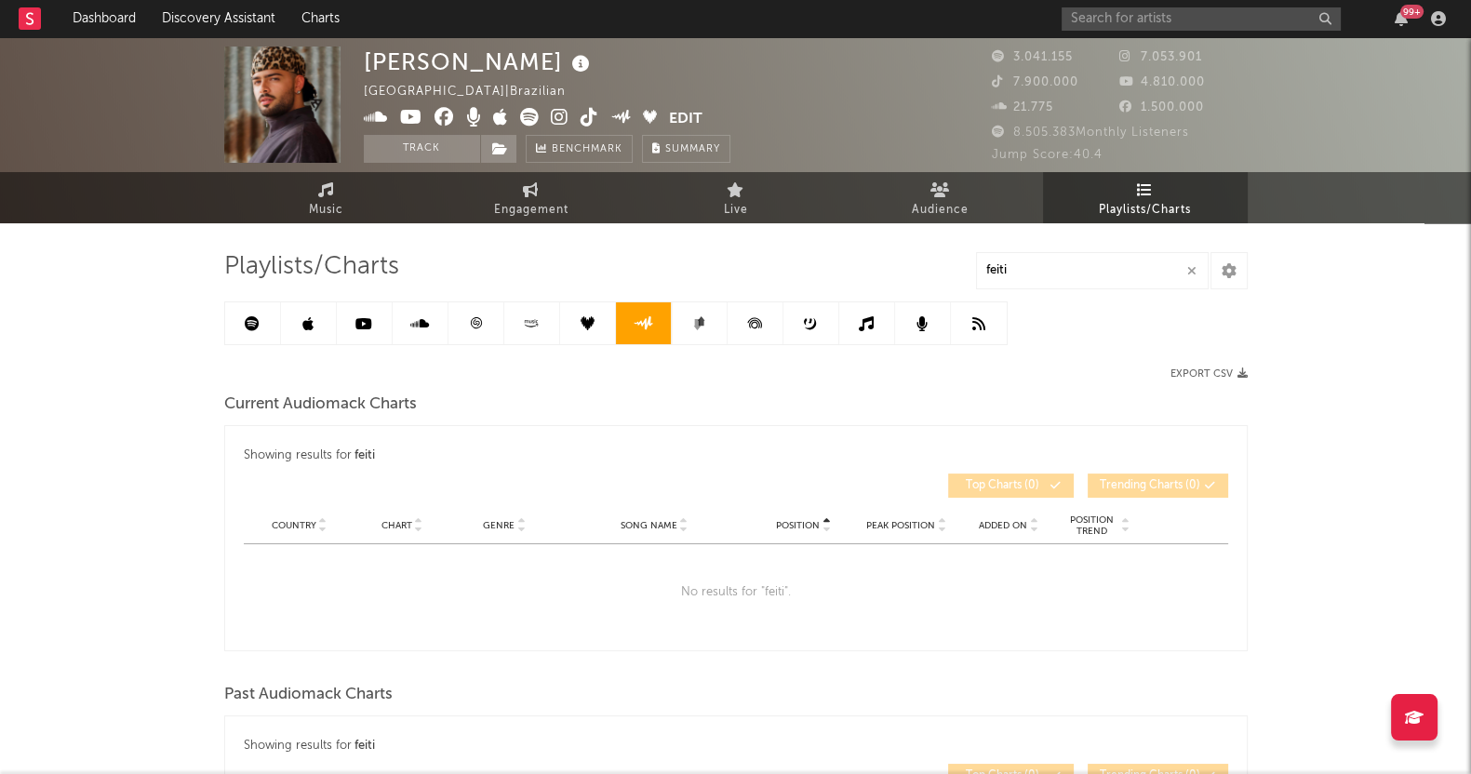
click at [675, 328] on link at bounding box center [700, 323] width 56 height 42
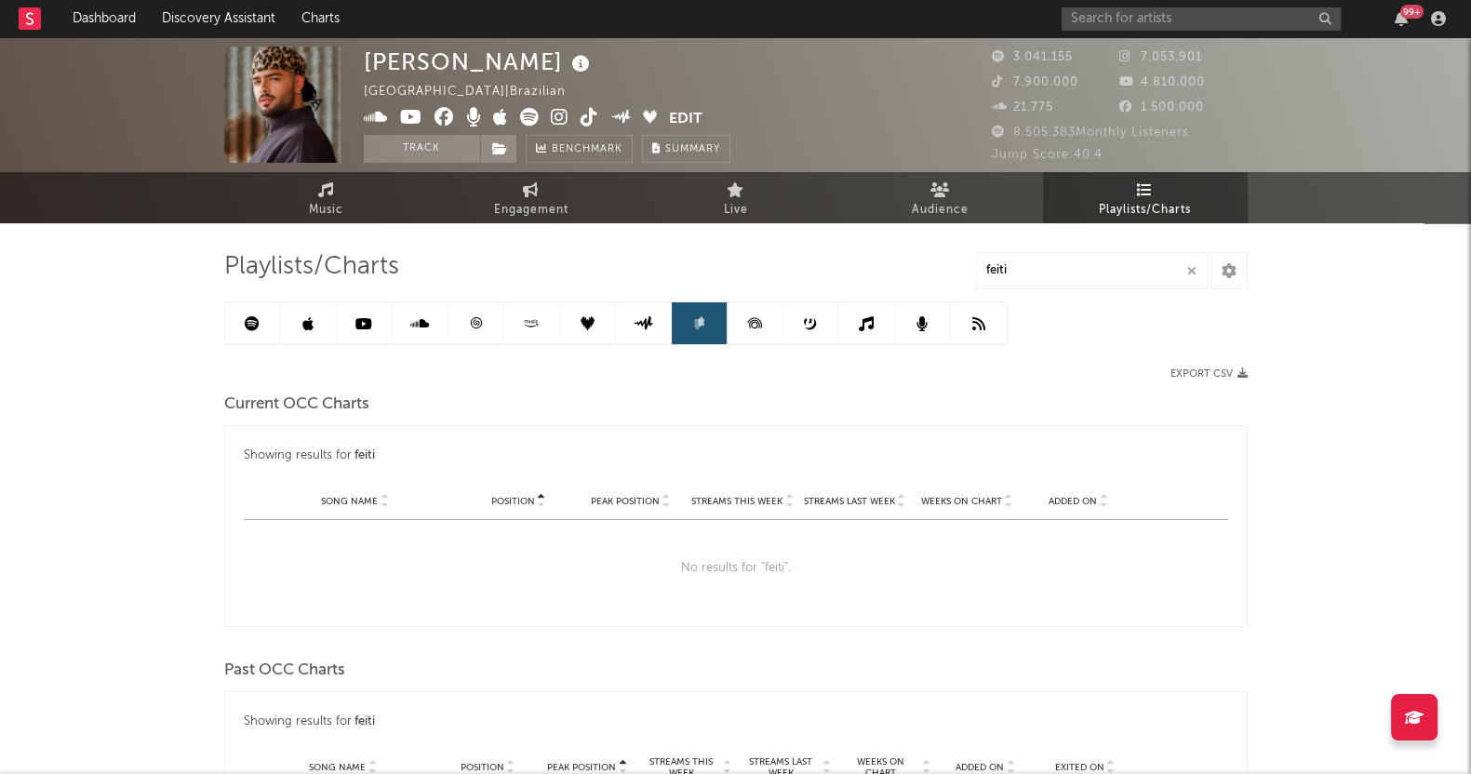
click at [759, 322] on icon at bounding box center [755, 323] width 42 height 42
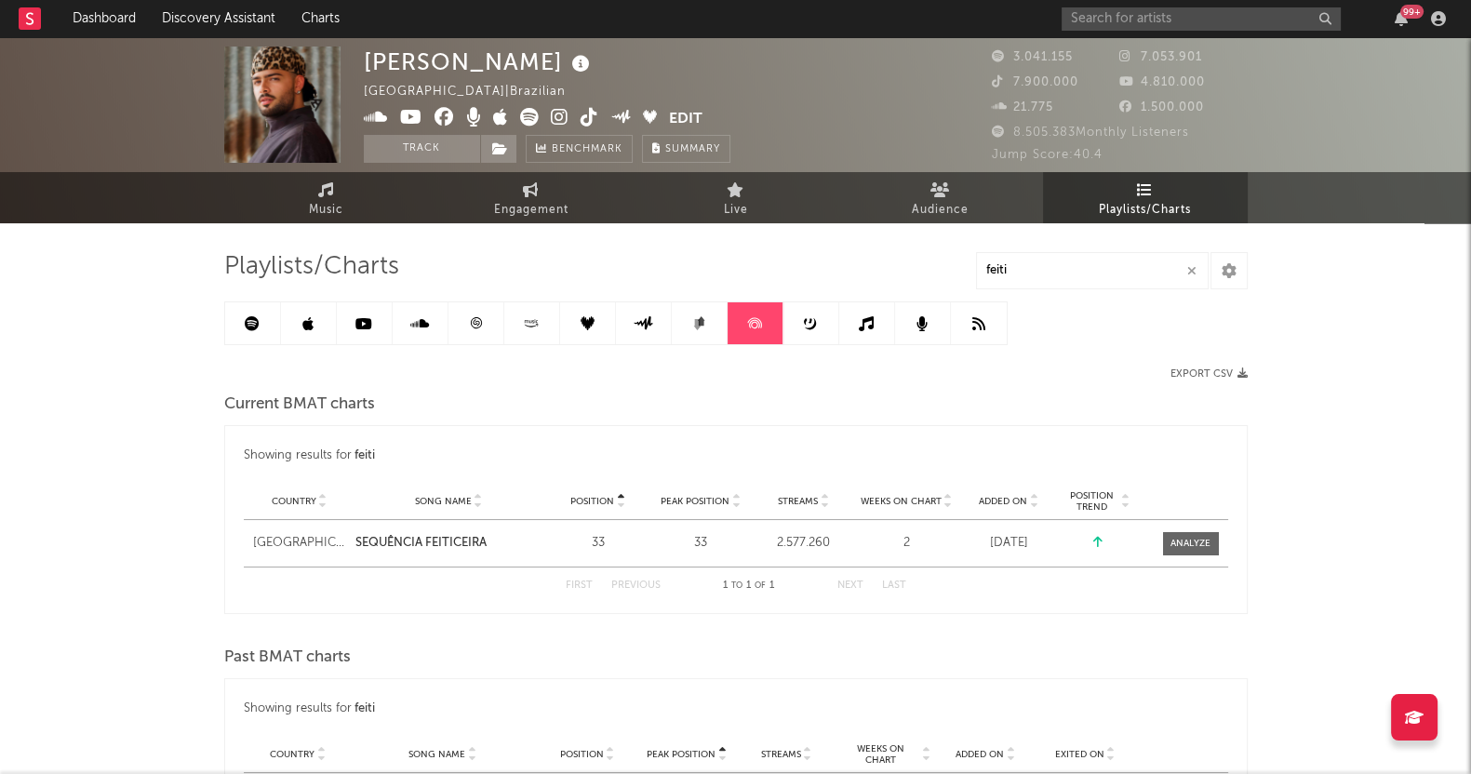
click at [843, 307] on link at bounding box center [867, 323] width 56 height 42
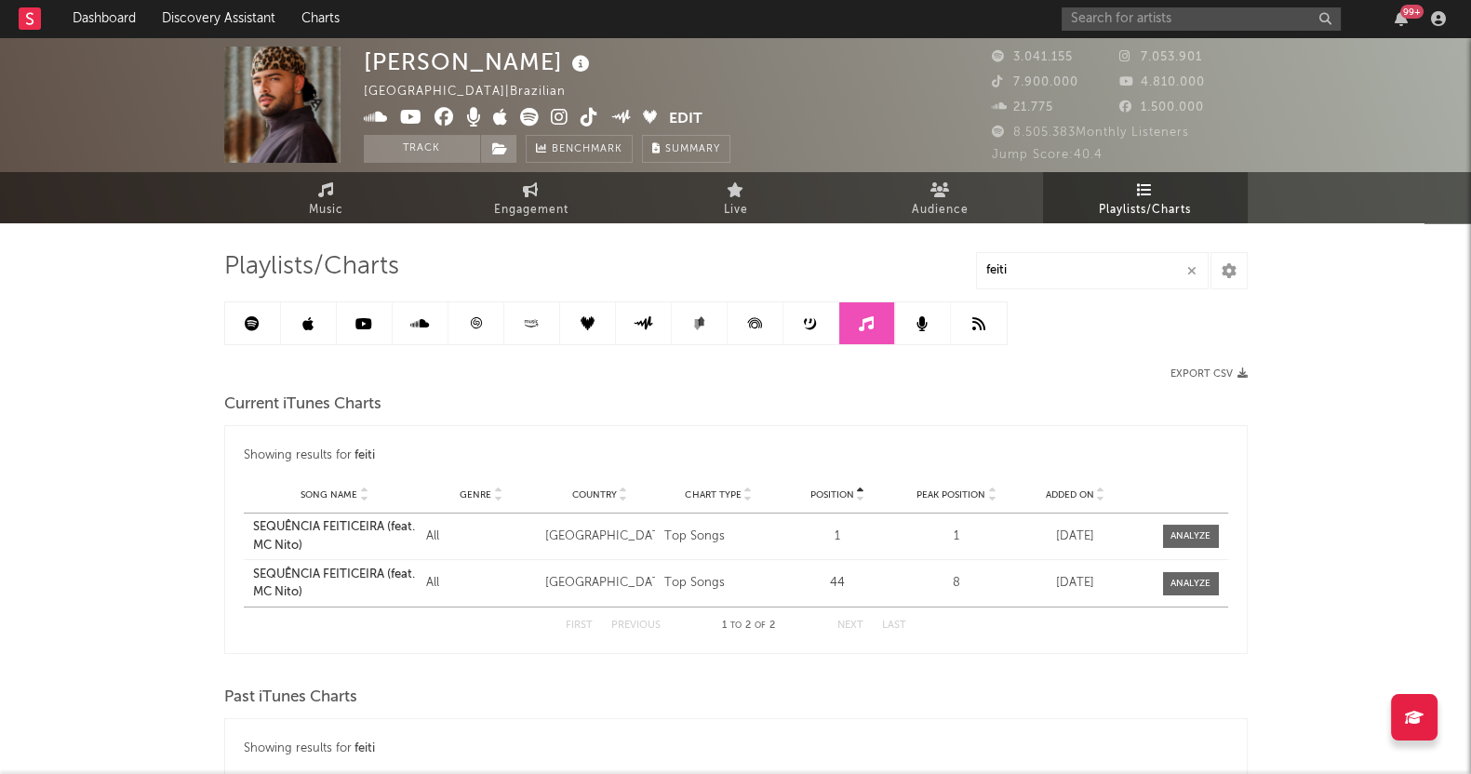
click at [806, 312] on link at bounding box center [812, 323] width 56 height 42
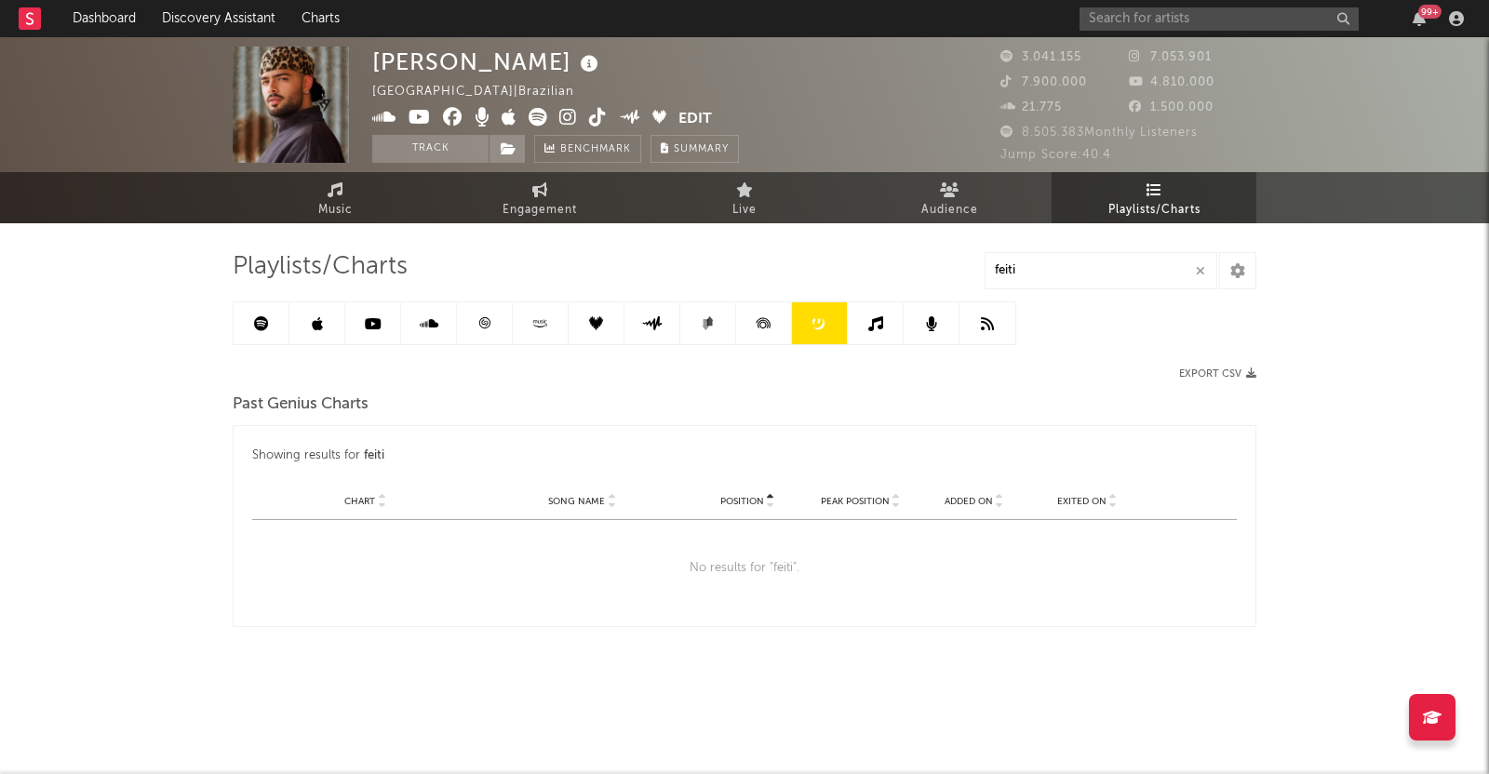
click at [732, 307] on link at bounding box center [708, 323] width 56 height 42
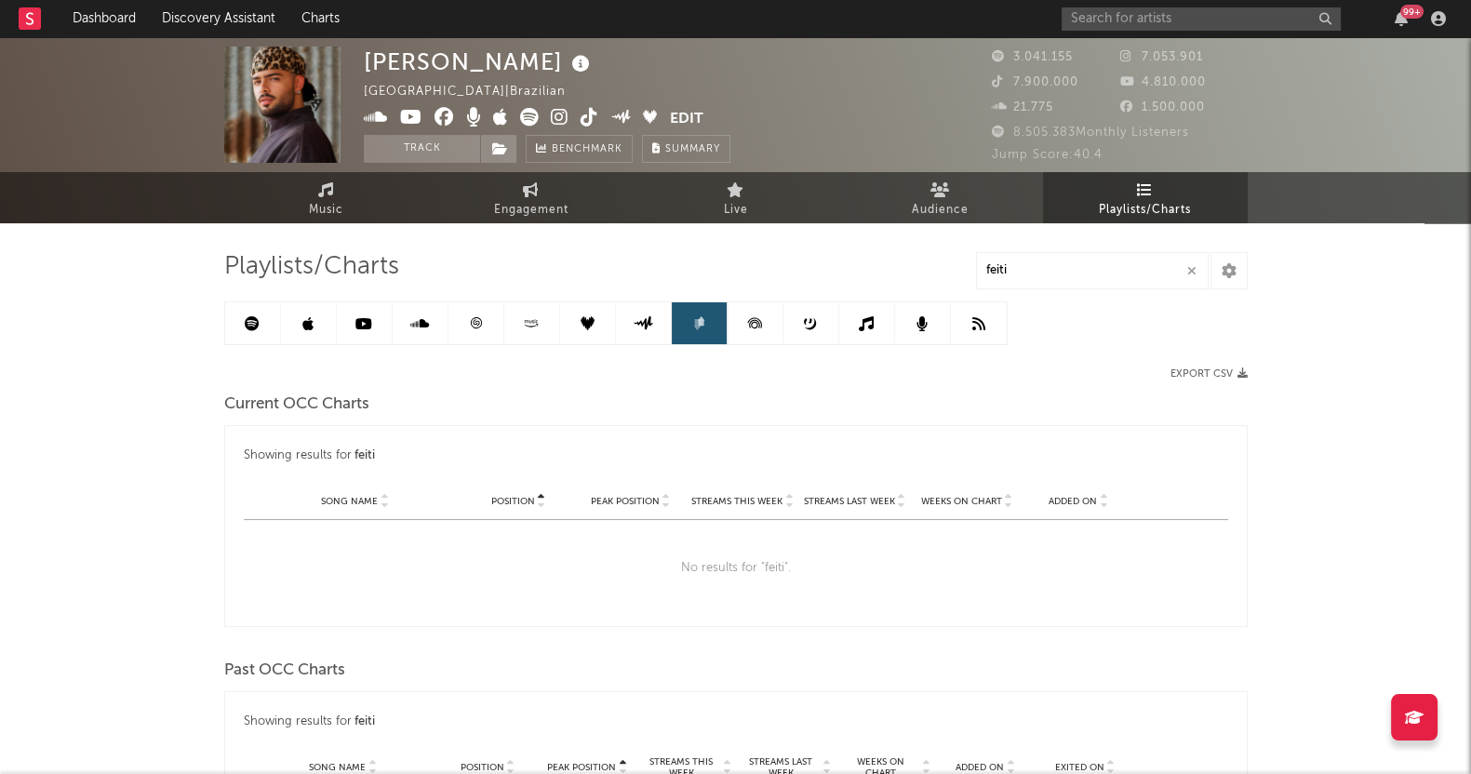
click at [816, 313] on link at bounding box center [812, 323] width 56 height 42
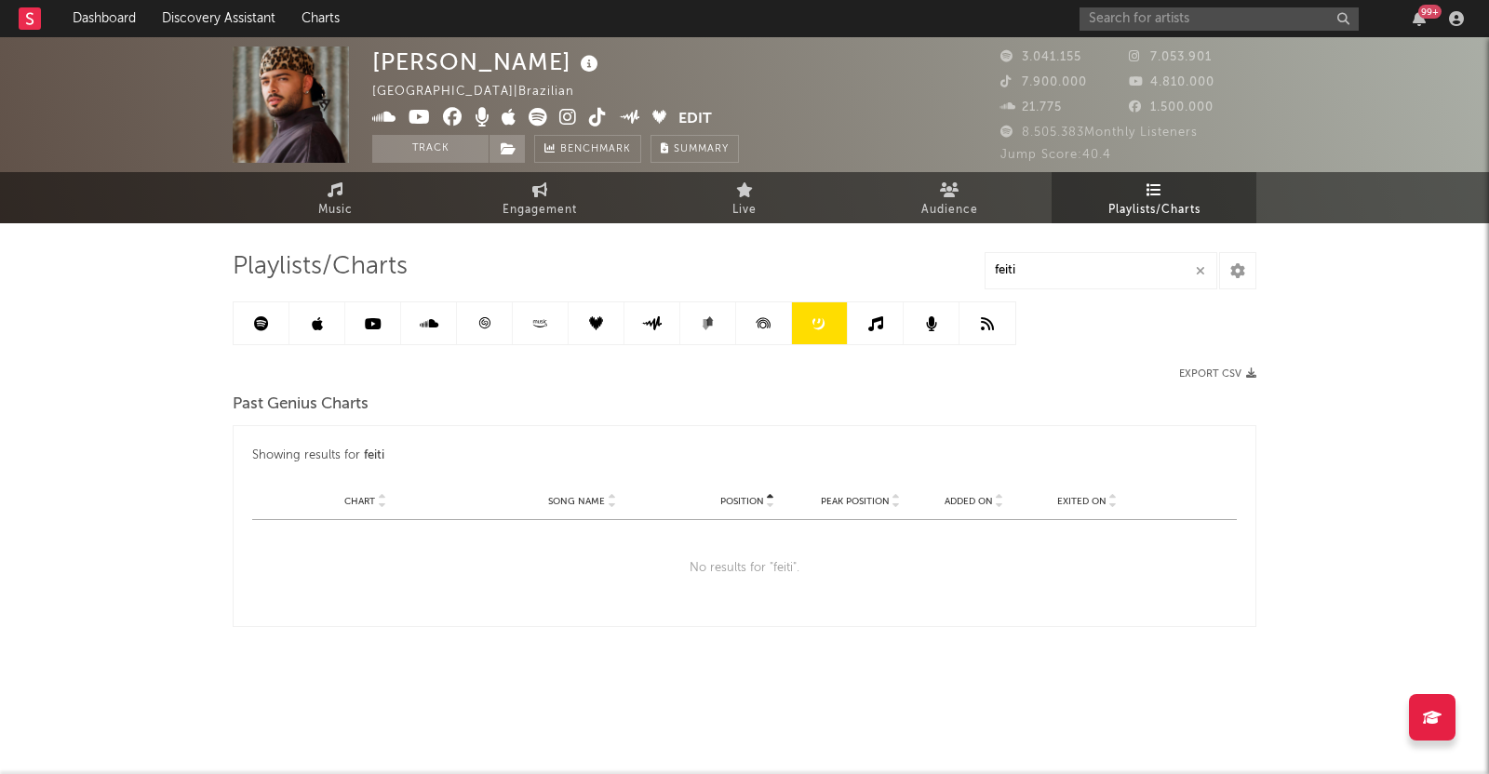
click at [877, 317] on icon at bounding box center [875, 323] width 15 height 15
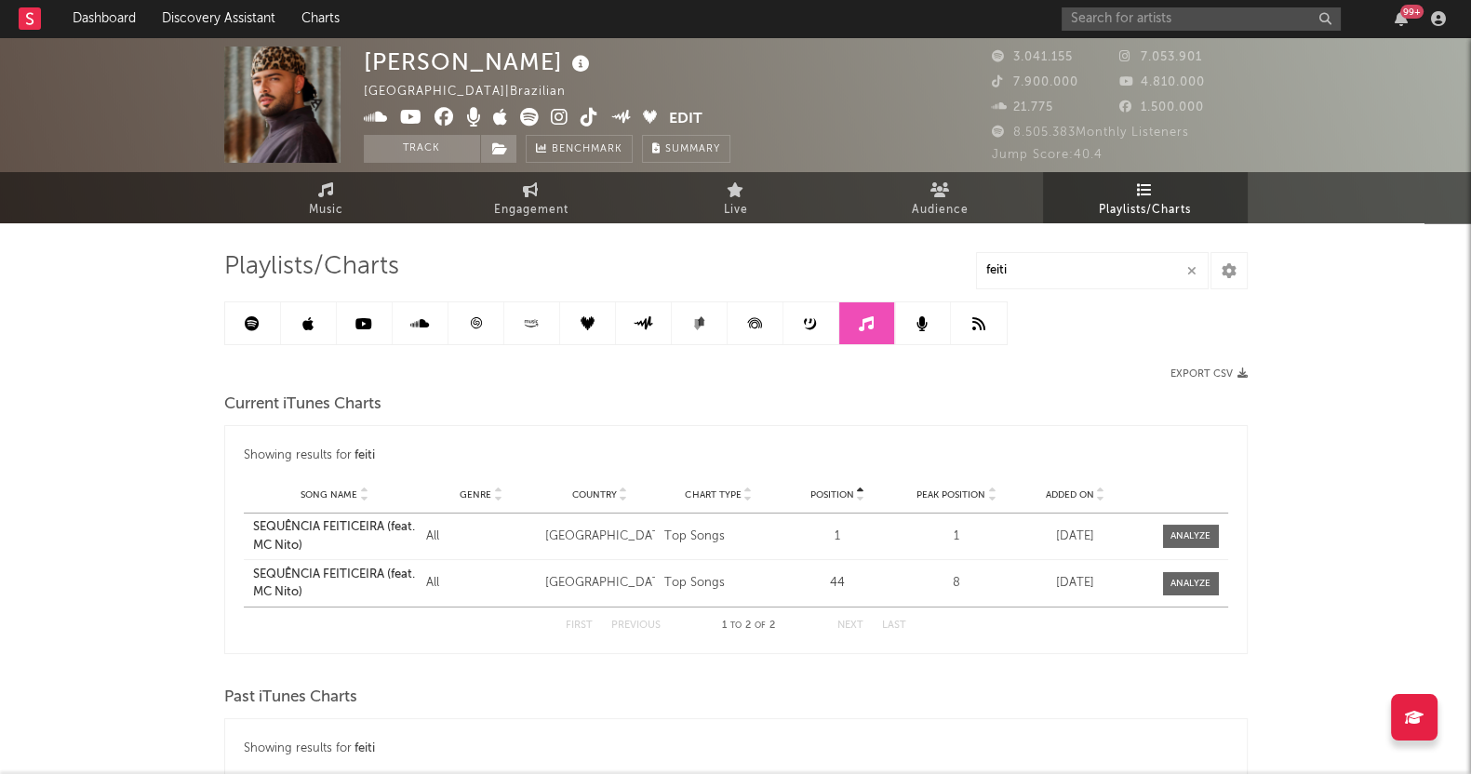
click at [111, 490] on div "[PERSON_NAME][GEOGRAPHIC_DATA] | Brazilian Edit Track Benchmark Summary 3.041.1…" at bounding box center [735, 531] width 1471 height 988
click at [917, 325] on icon at bounding box center [922, 323] width 11 height 15
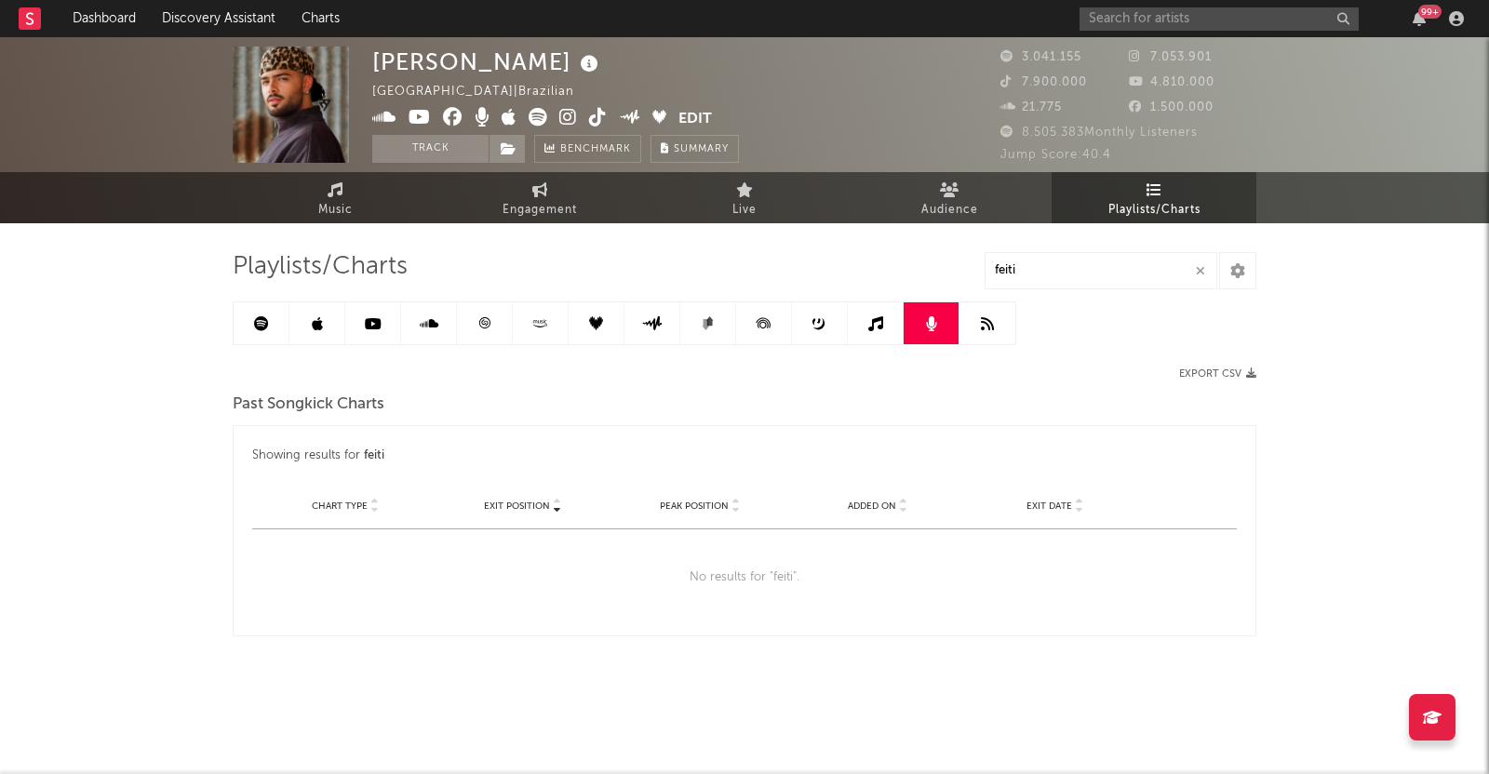
click at [1000, 323] on link at bounding box center [988, 323] width 56 height 42
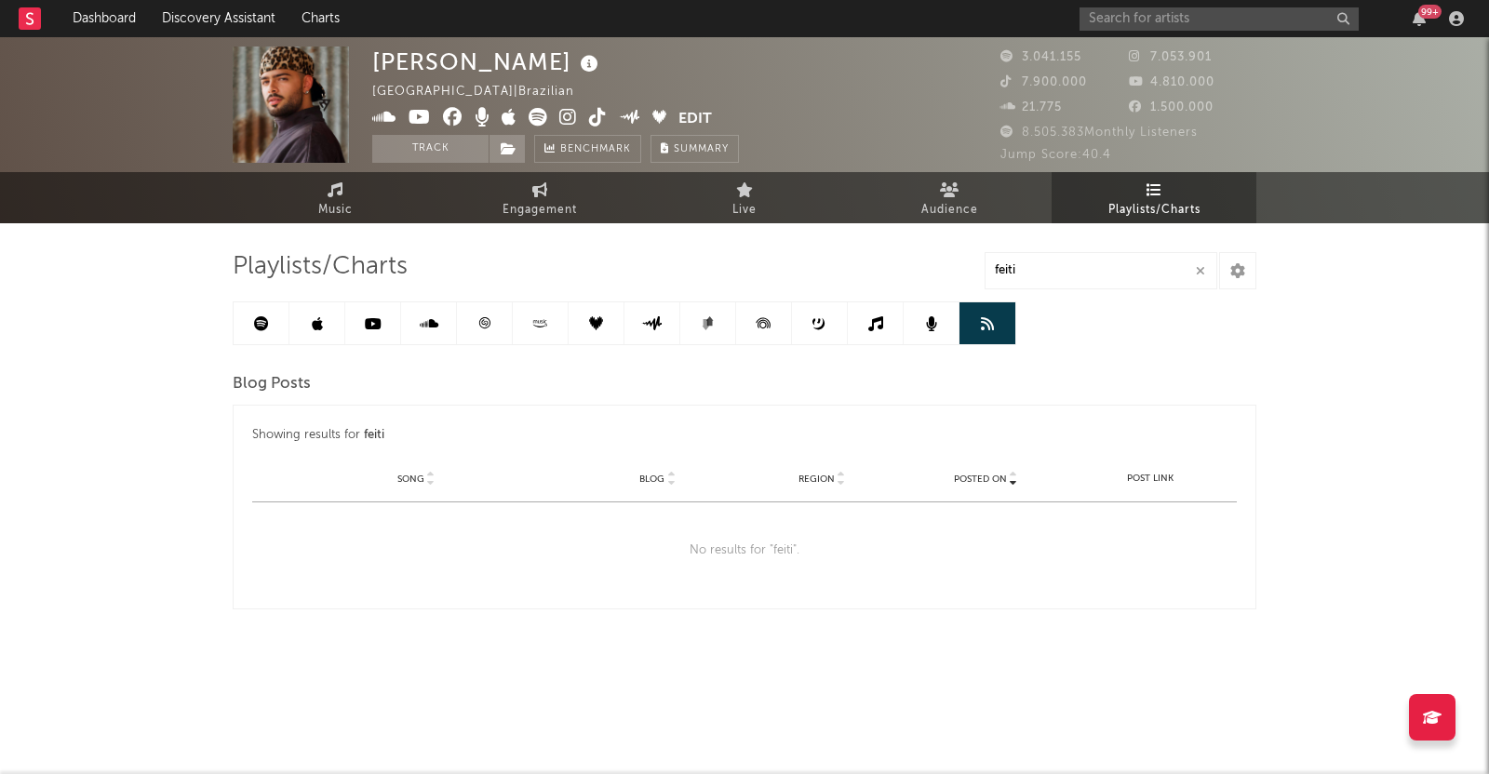
click at [597, 323] on icon at bounding box center [596, 323] width 14 height 14
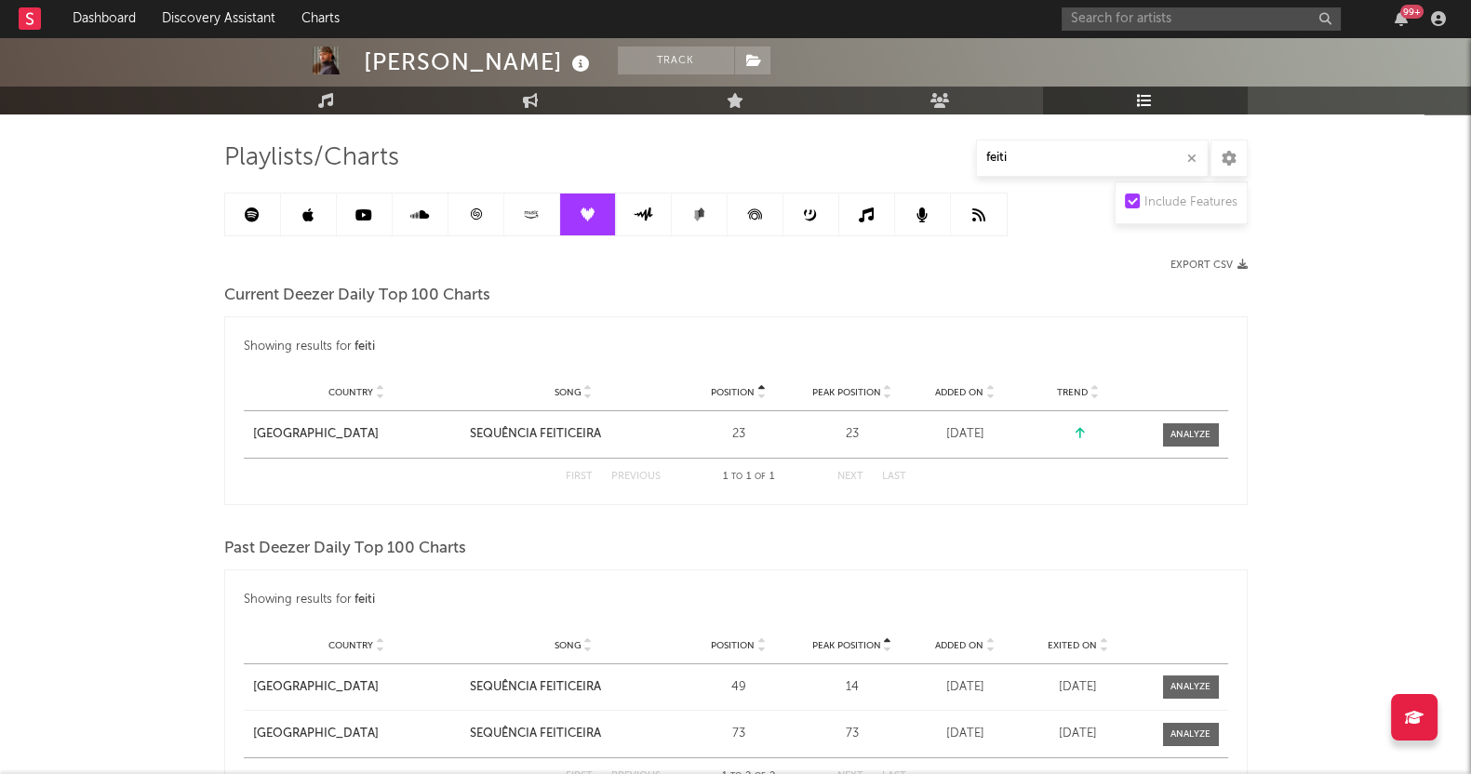
scroll to position [17, 0]
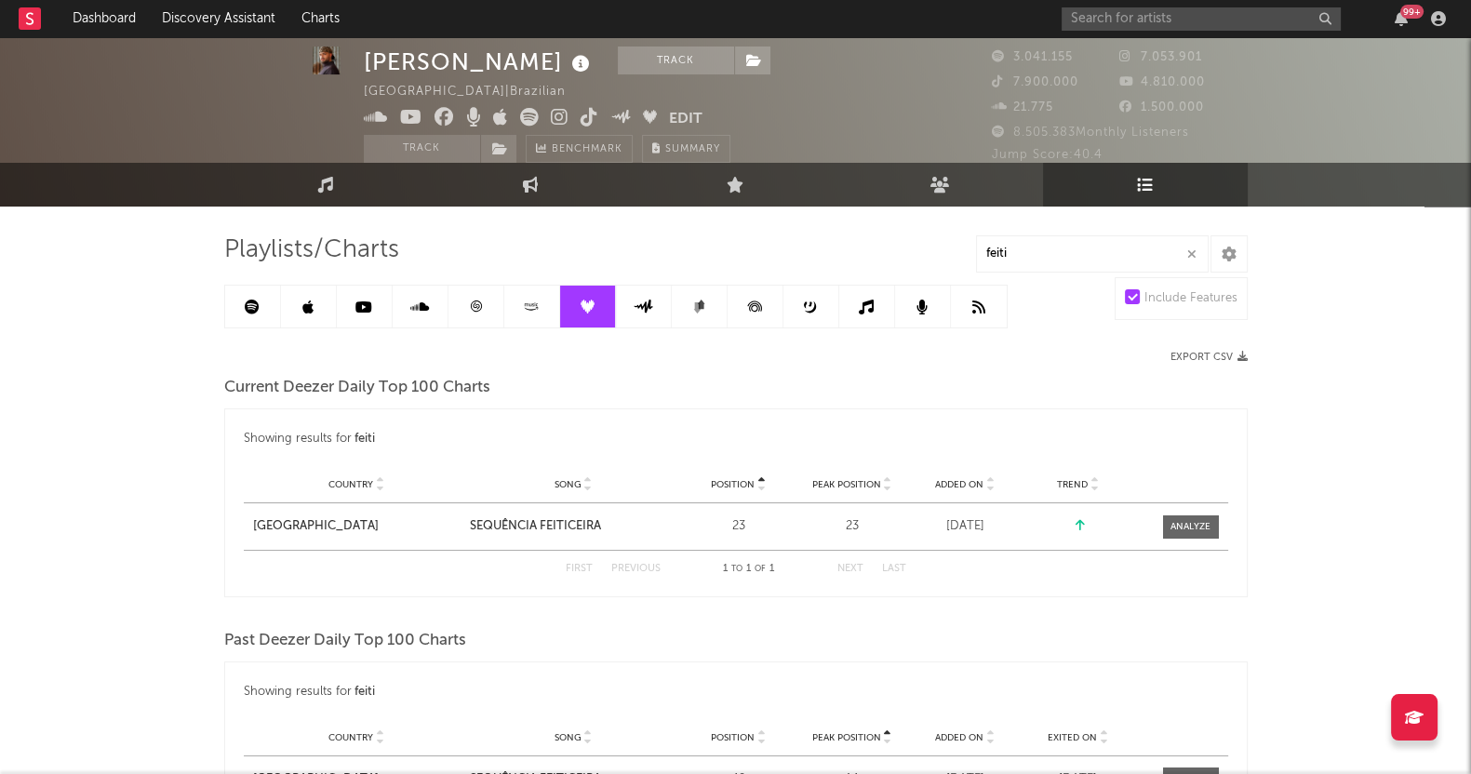
click at [322, 303] on link at bounding box center [309, 307] width 56 height 42
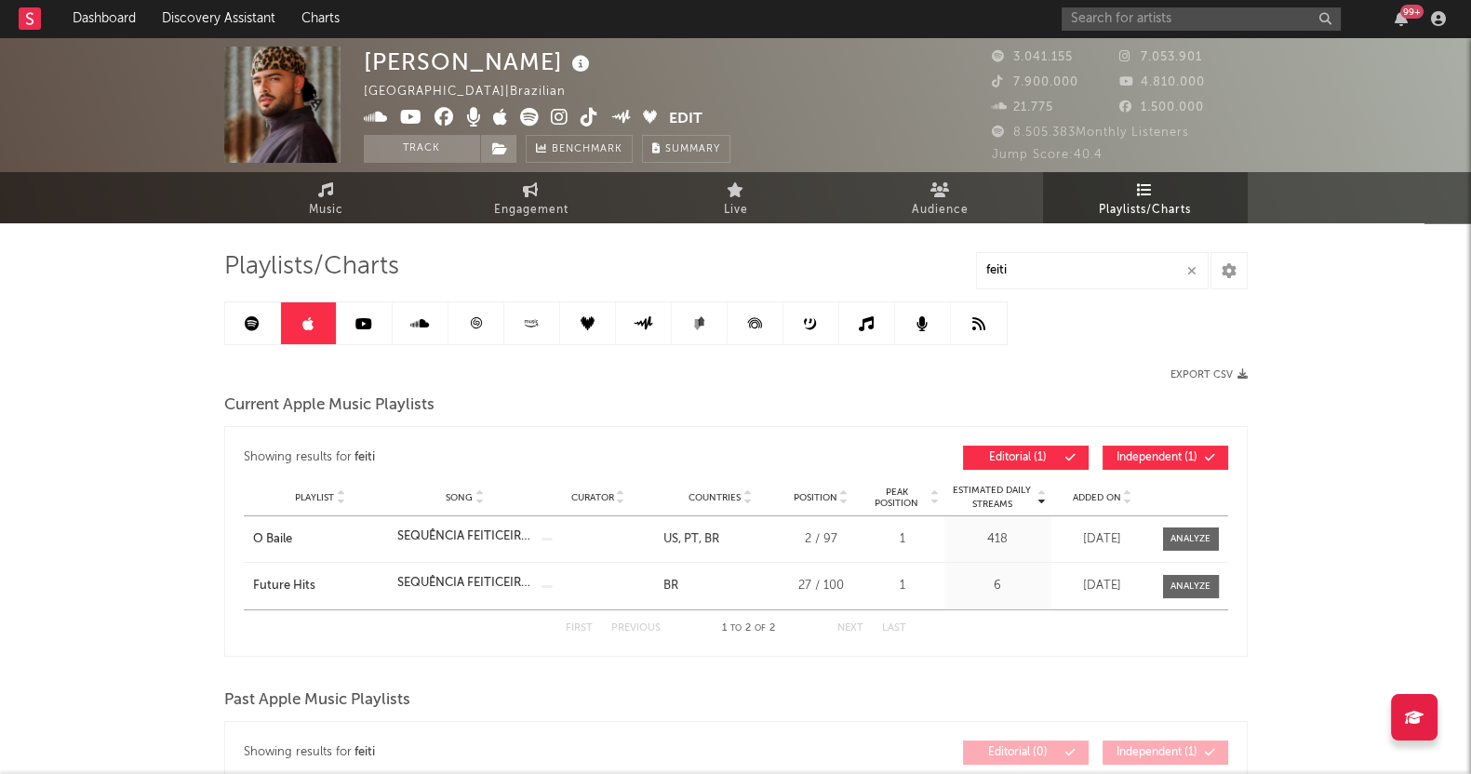
drag, startPoint x: 249, startPoint y: 317, endPoint x: 719, endPoint y: 34, distance: 549.1
click at [249, 318] on icon at bounding box center [252, 323] width 15 height 15
